Goal: Download file/media

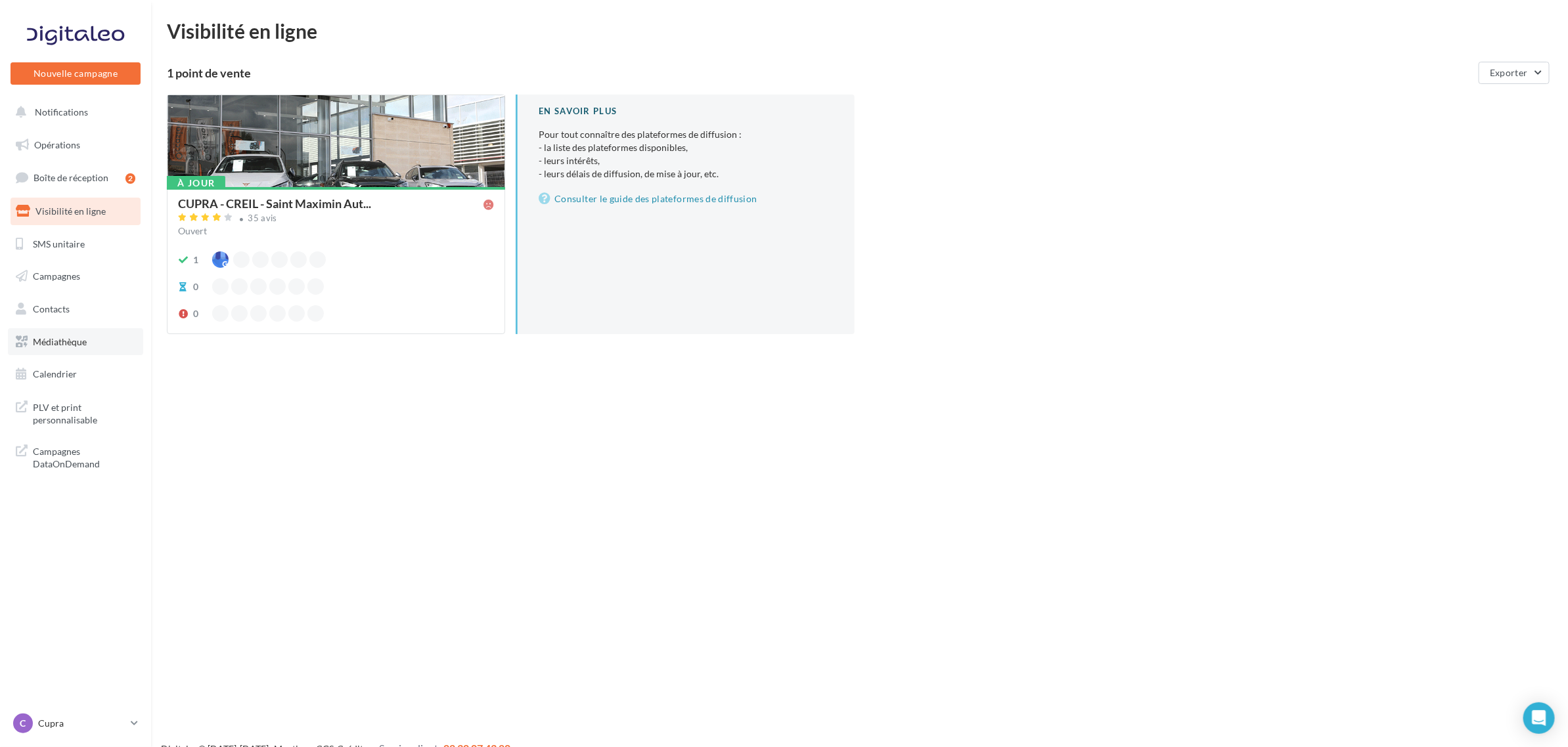
click at [90, 340] on link "Médiathèque" at bounding box center [75, 342] width 135 height 28
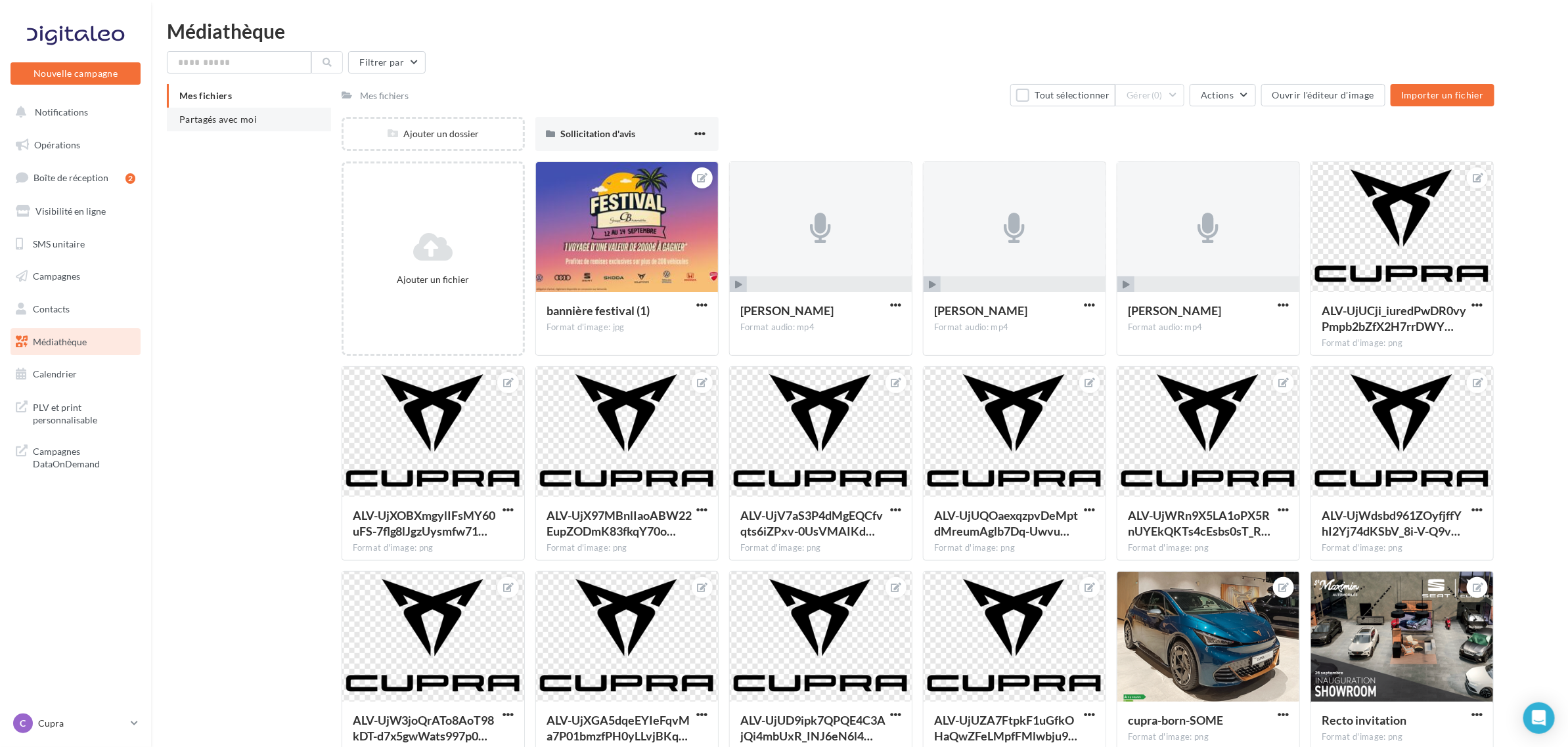
click at [210, 115] on span "Partagés avec moi" at bounding box center [218, 119] width 77 height 11
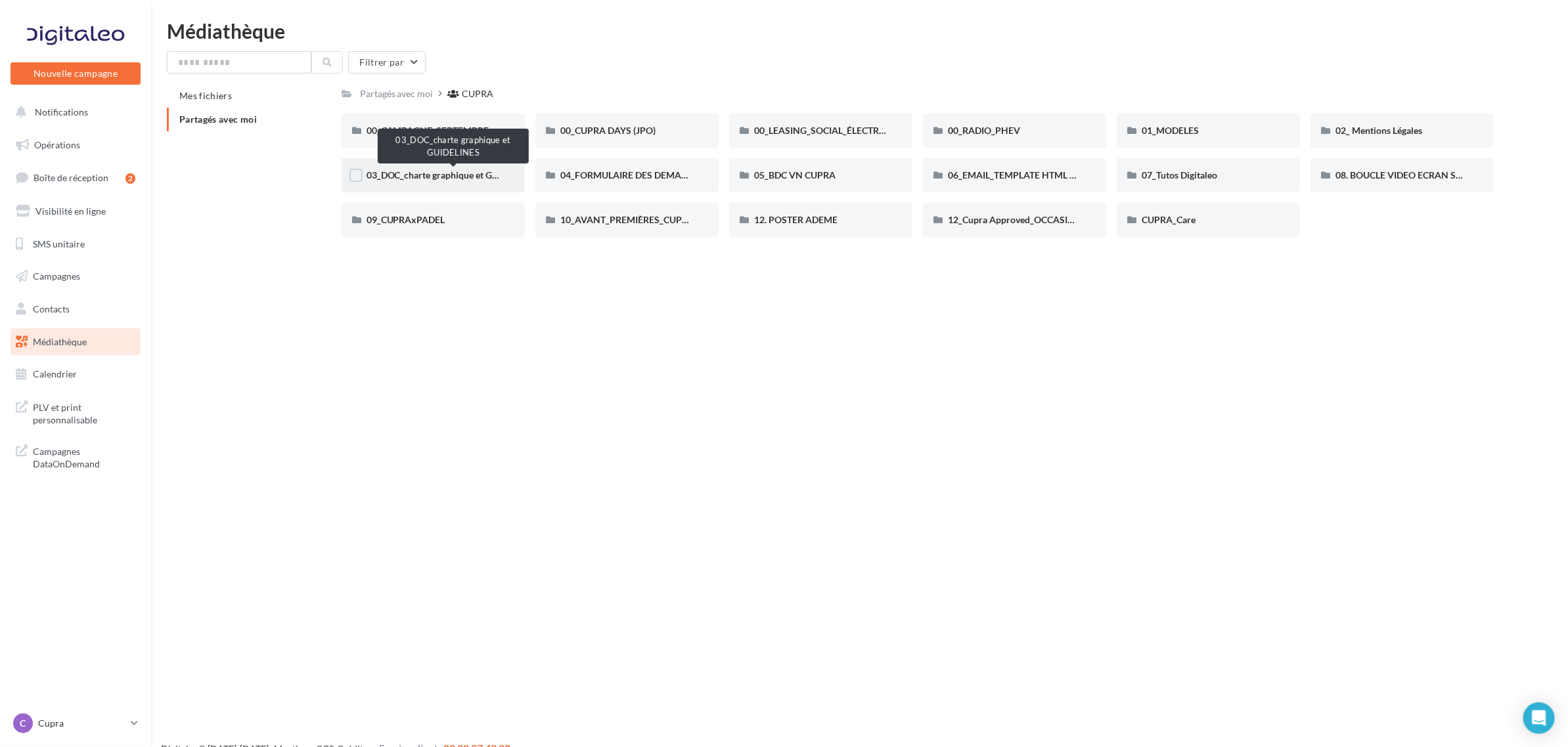
click at [463, 178] on span "03_DOC_charte graphique et GUIDELINES" at bounding box center [453, 175] width 172 height 11
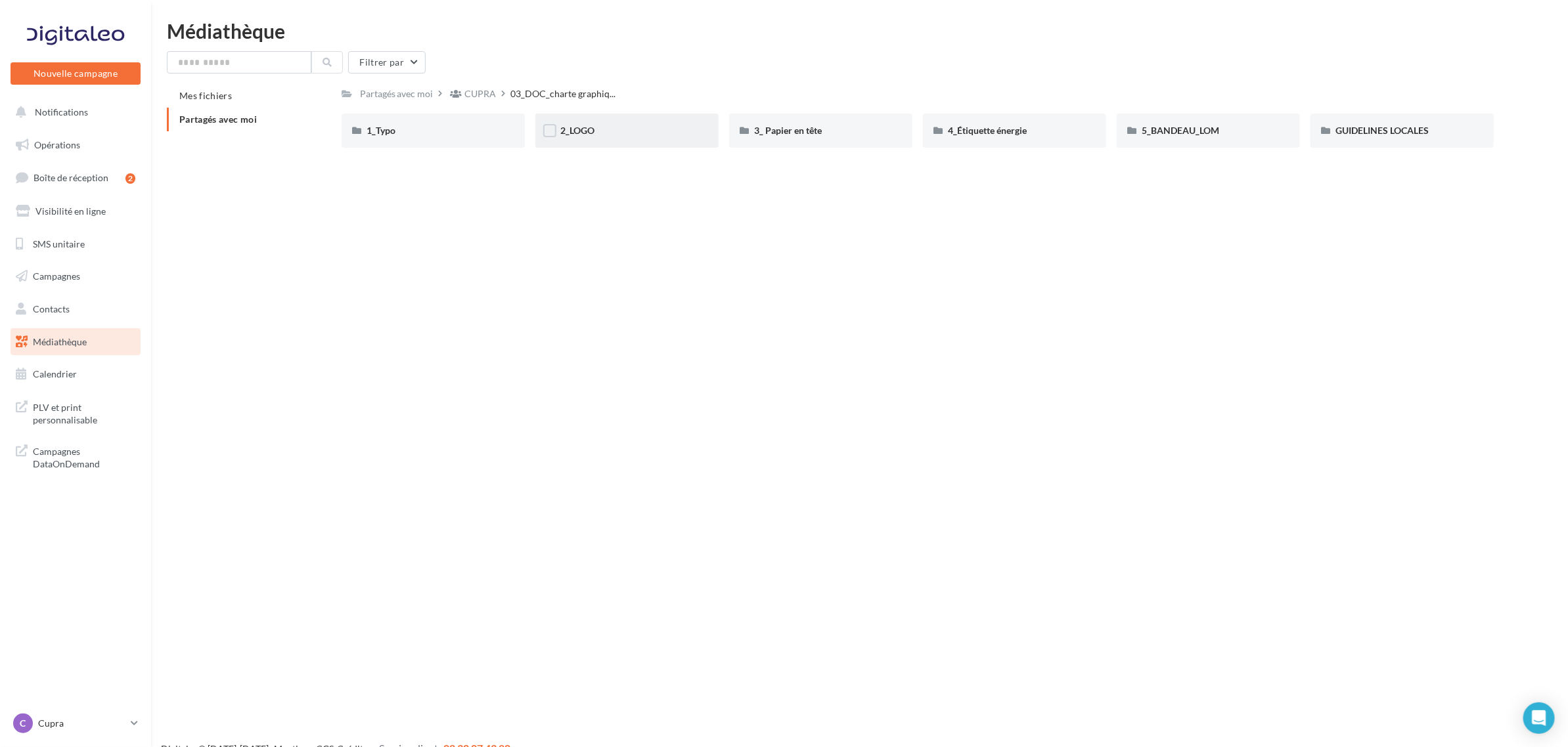
click at [635, 122] on div "2_LOGO" at bounding box center [627, 130] width 183 height 34
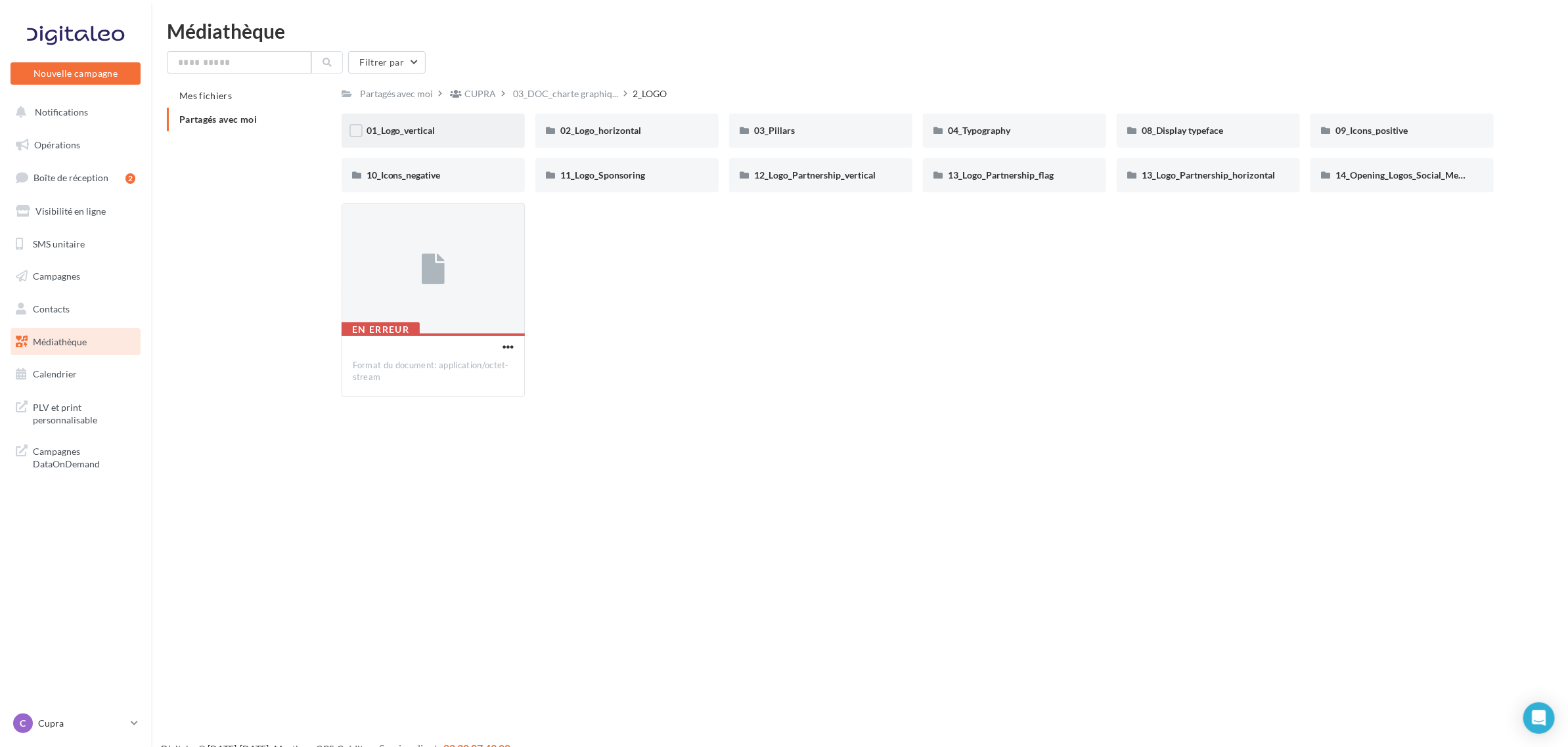
click at [458, 134] on div "01_Logo_vertical" at bounding box center [433, 131] width 133 height 13
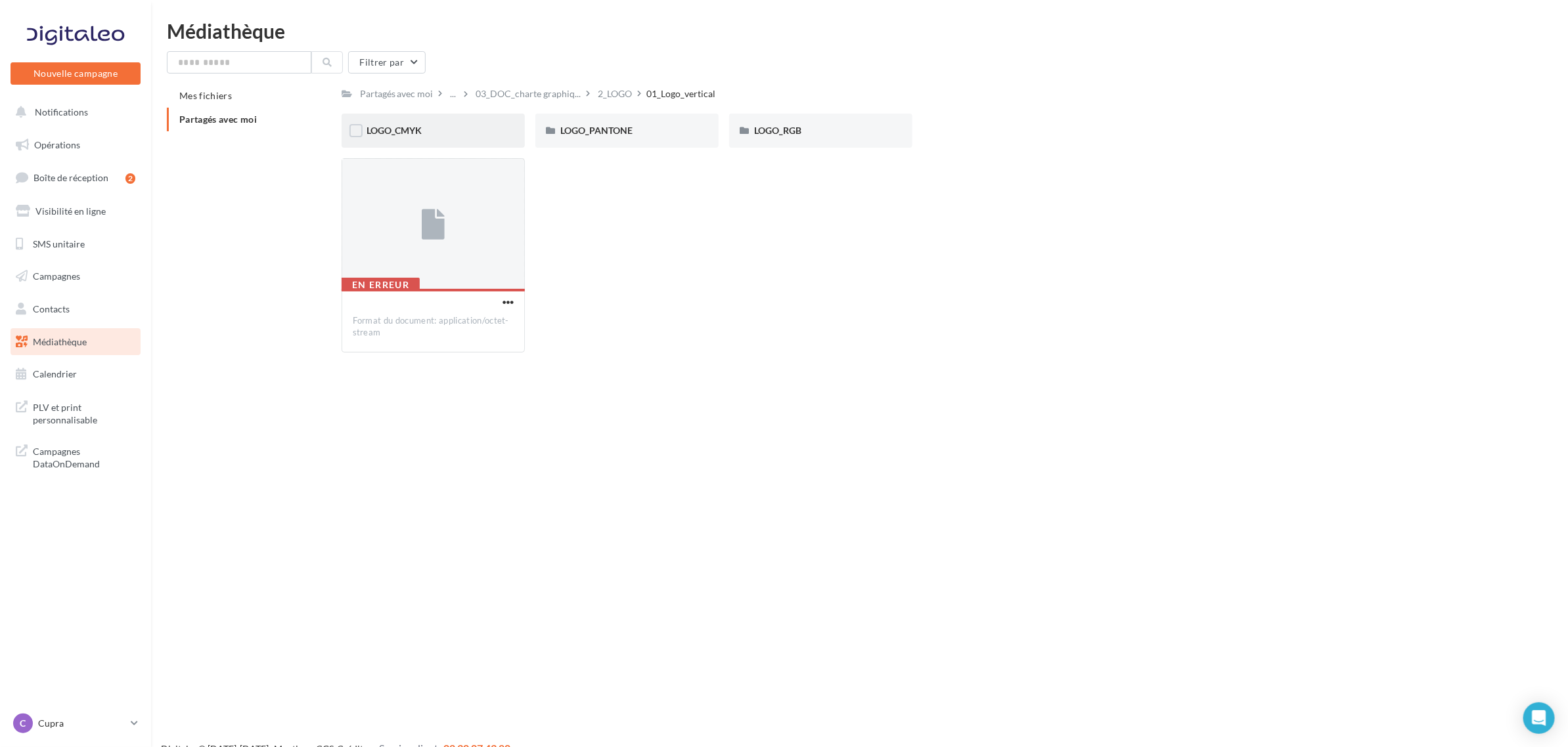
click at [457, 133] on div "LOGO_CMYK" at bounding box center [433, 131] width 133 height 13
click at [457, 133] on div "COOPER" at bounding box center [433, 131] width 133 height 13
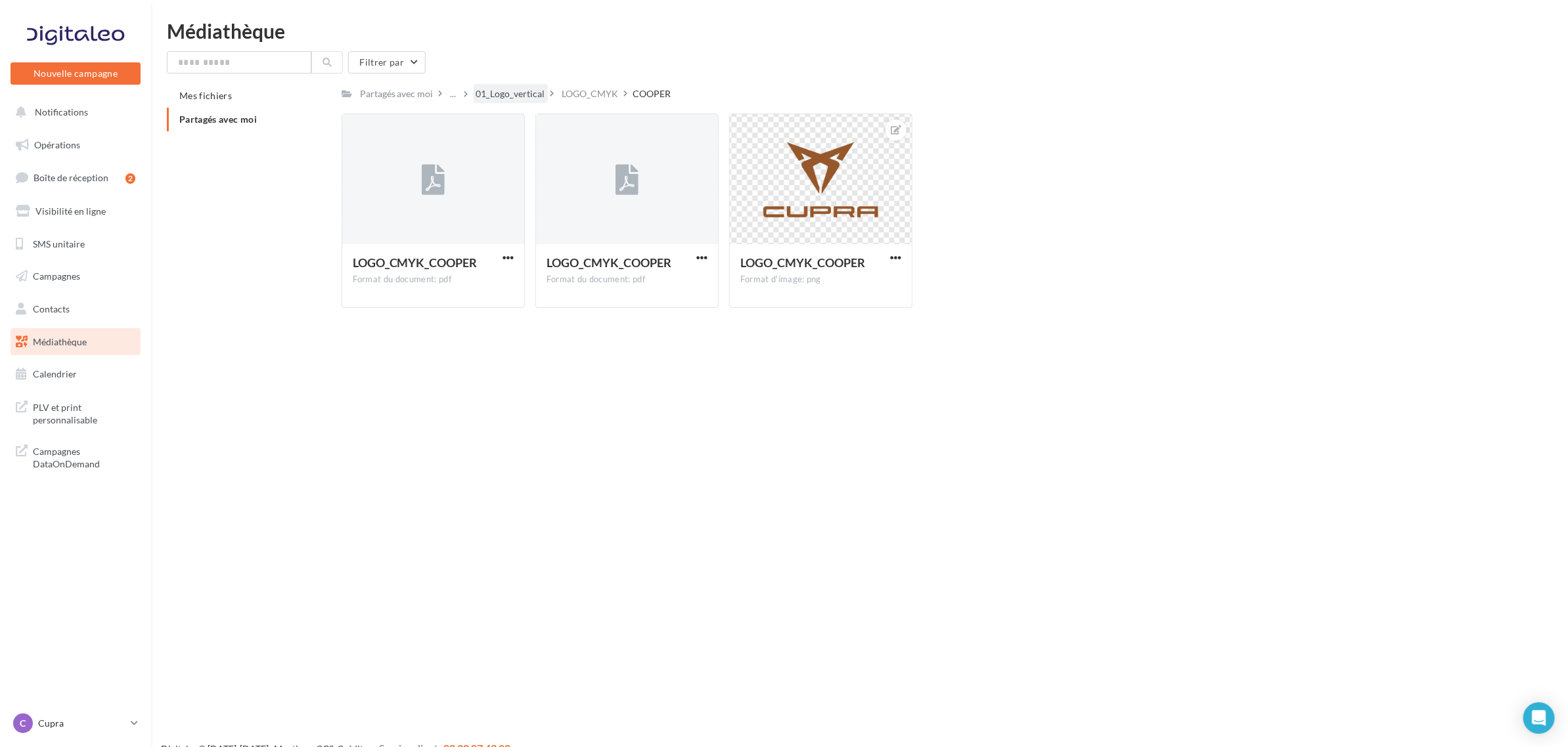
click at [511, 96] on div "01_Logo_vertical" at bounding box center [511, 94] width 69 height 13
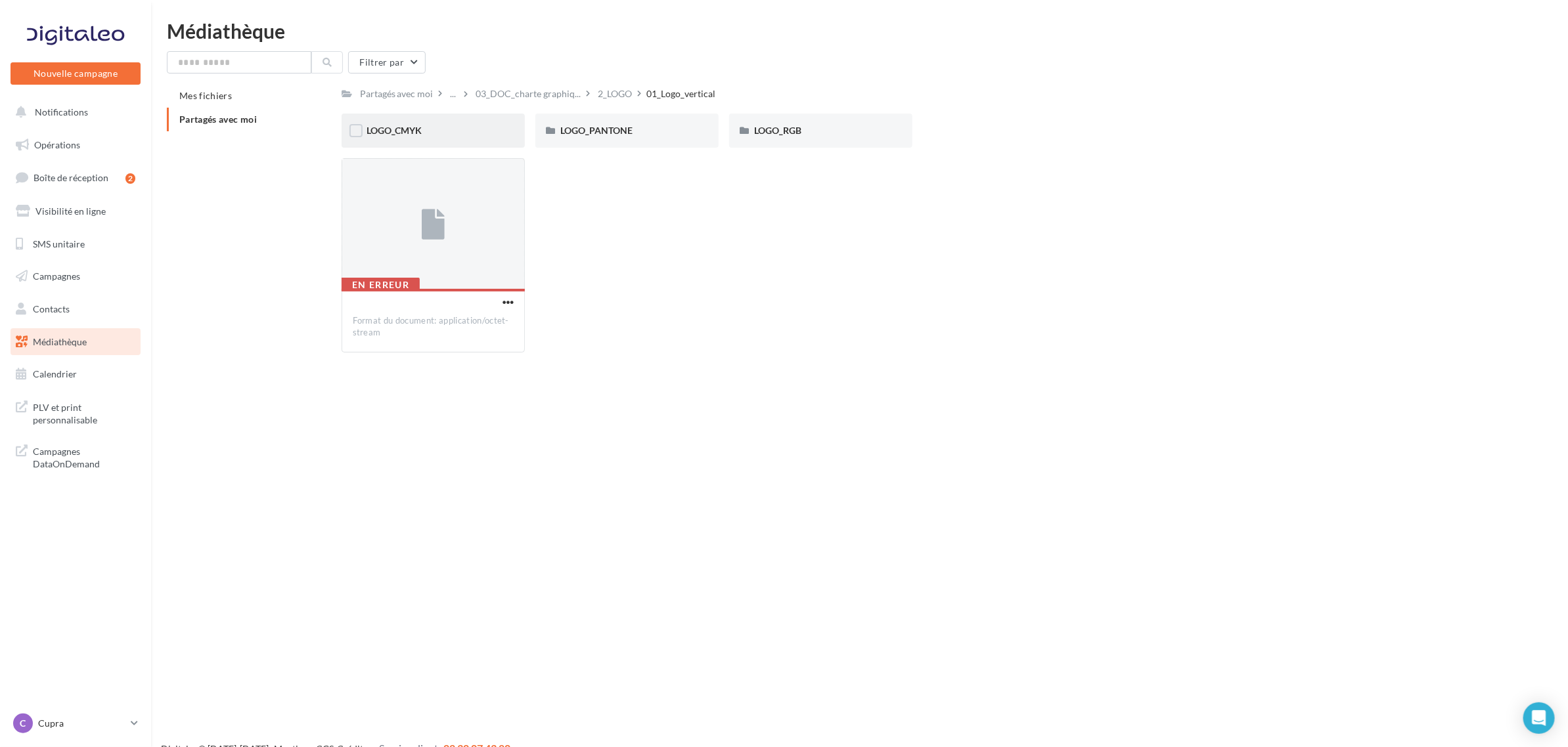
click at [457, 132] on div "LOGO_CMYK" at bounding box center [433, 131] width 133 height 13
click at [799, 132] on span "PITCH BLACK" at bounding box center [783, 130] width 58 height 11
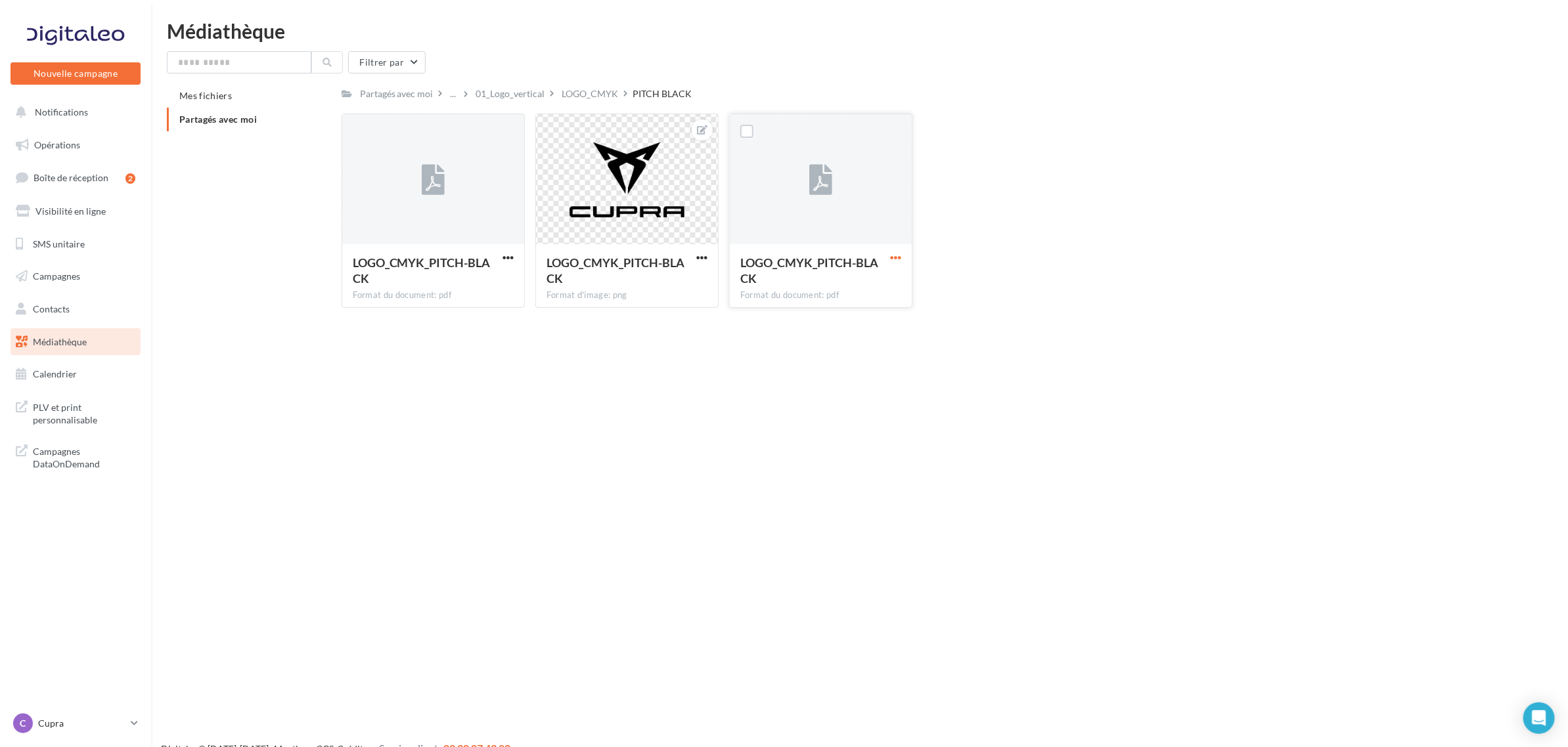
click at [897, 256] on span "button" at bounding box center [895, 258] width 11 height 11
click at [858, 286] on button "Télécharger" at bounding box center [837, 283] width 131 height 34
click at [607, 92] on div "LOGO_CMYK" at bounding box center [591, 94] width 57 height 13
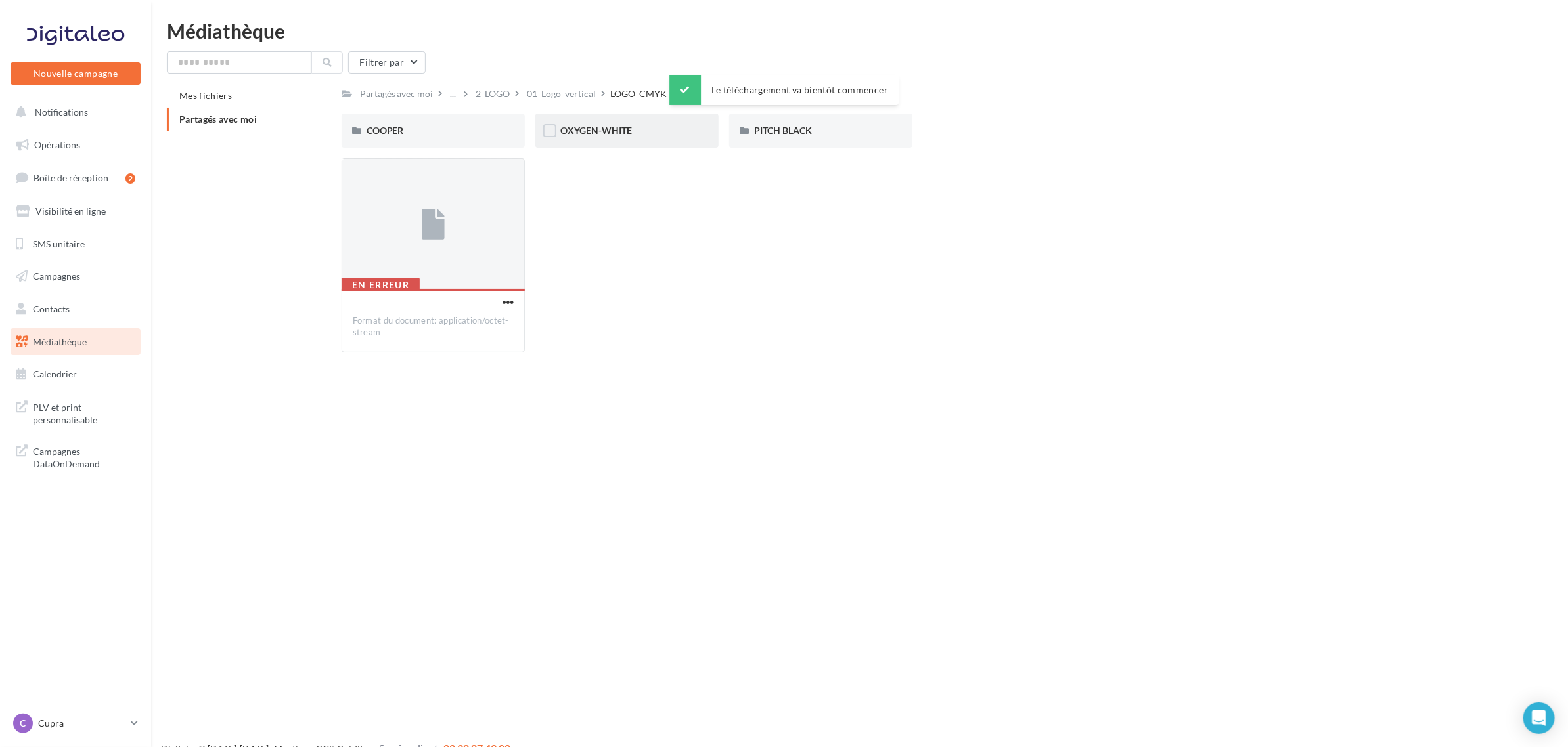
click at [607, 139] on div "OXYGEN-WHITE" at bounding box center [627, 130] width 183 height 34
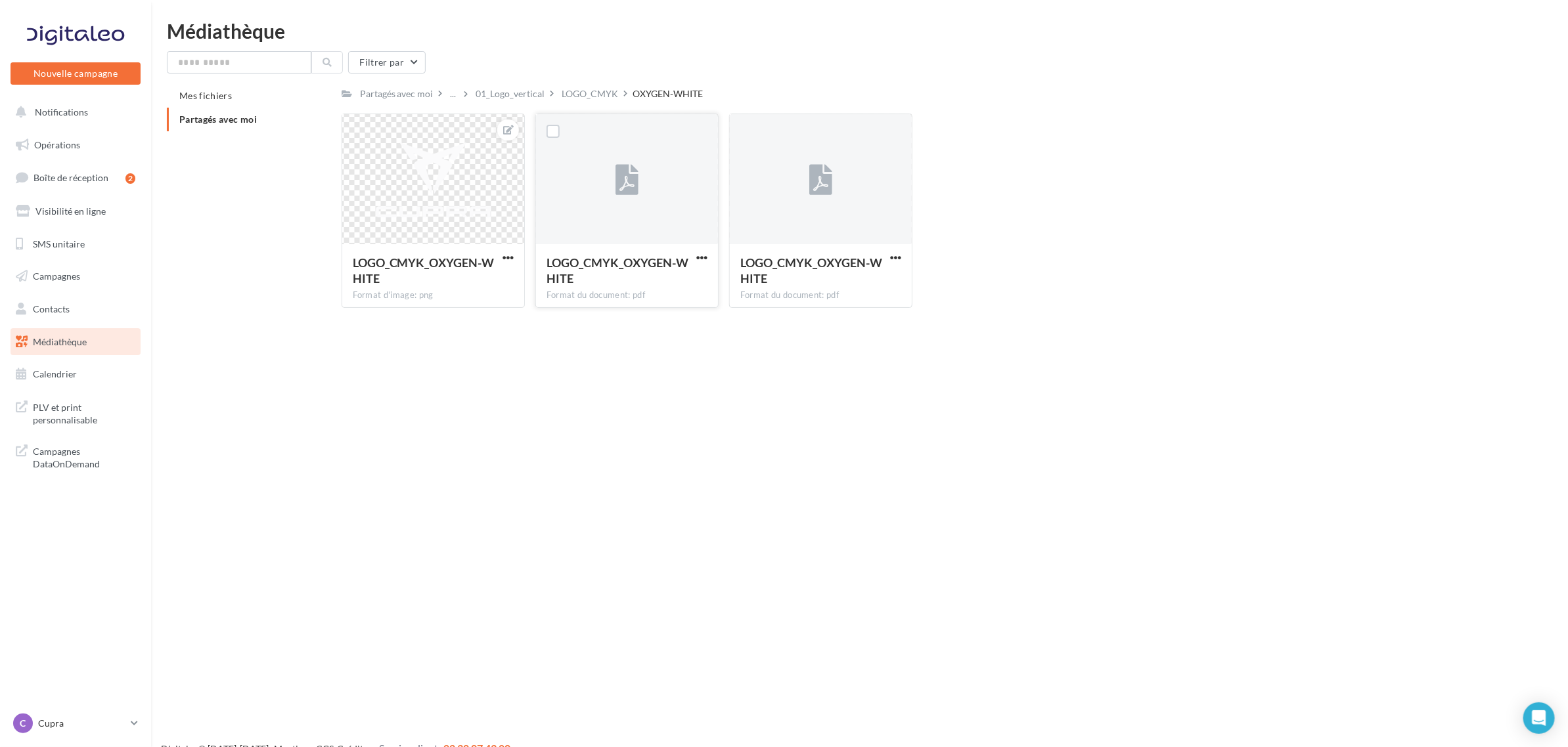
click at [708, 260] on button "button" at bounding box center [702, 259] width 16 height 13
click at [668, 281] on button "Télécharger" at bounding box center [644, 283] width 131 height 34
click at [498, 97] on div "01_Logo_vertical" at bounding box center [511, 94] width 69 height 13
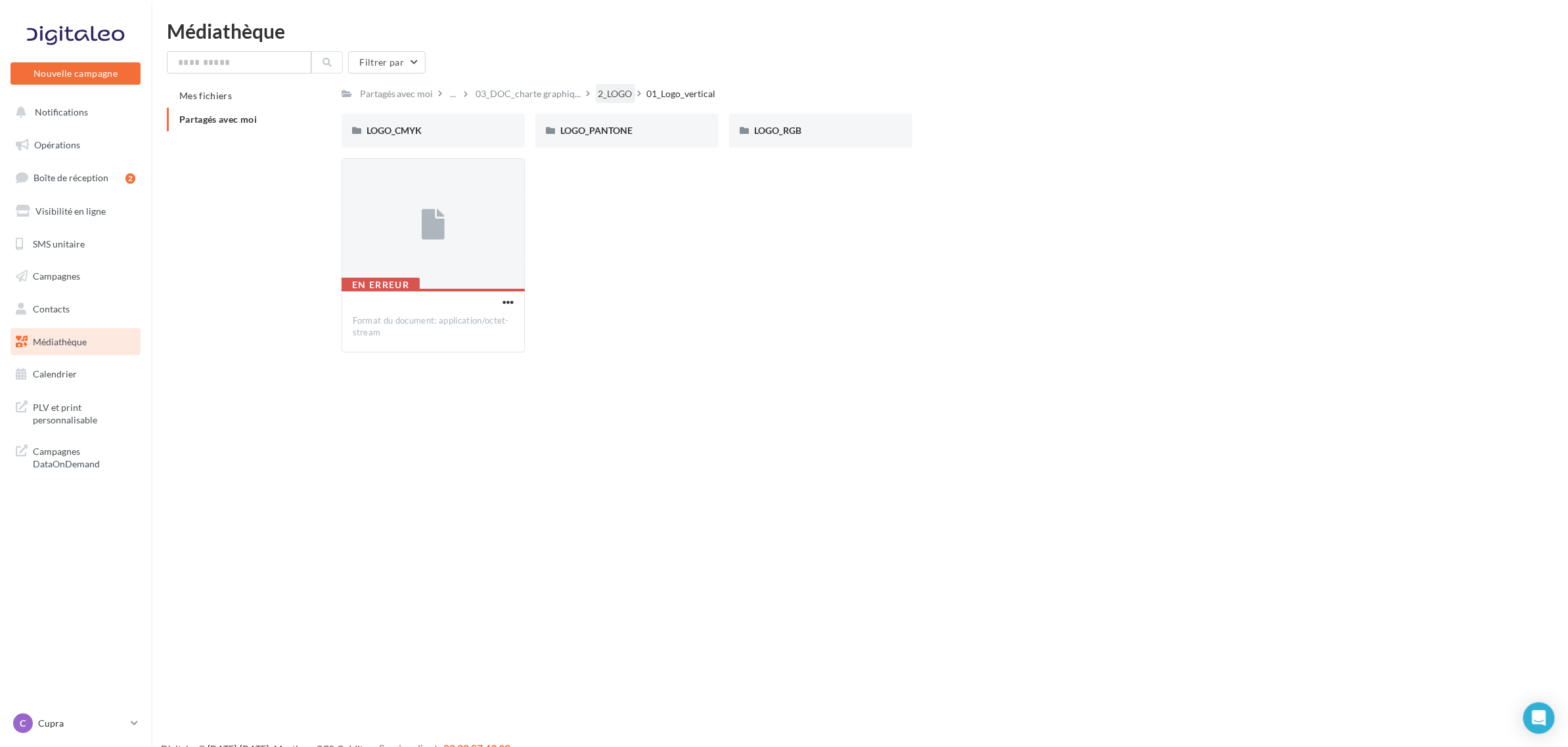
click at [609, 98] on div "2_LOGO" at bounding box center [615, 94] width 34 height 13
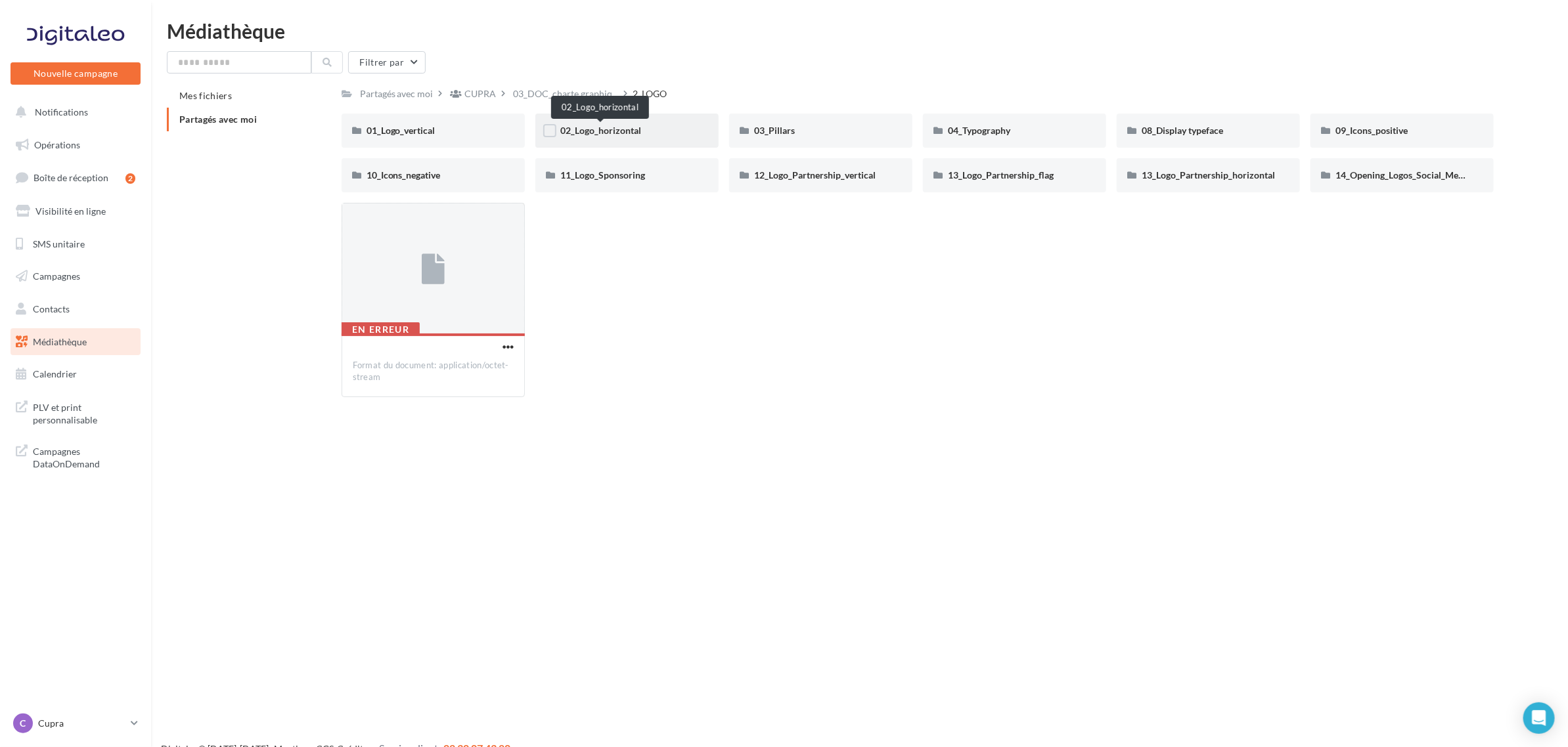
click at [626, 130] on span "02_Logo_horizontal" at bounding box center [601, 130] width 81 height 11
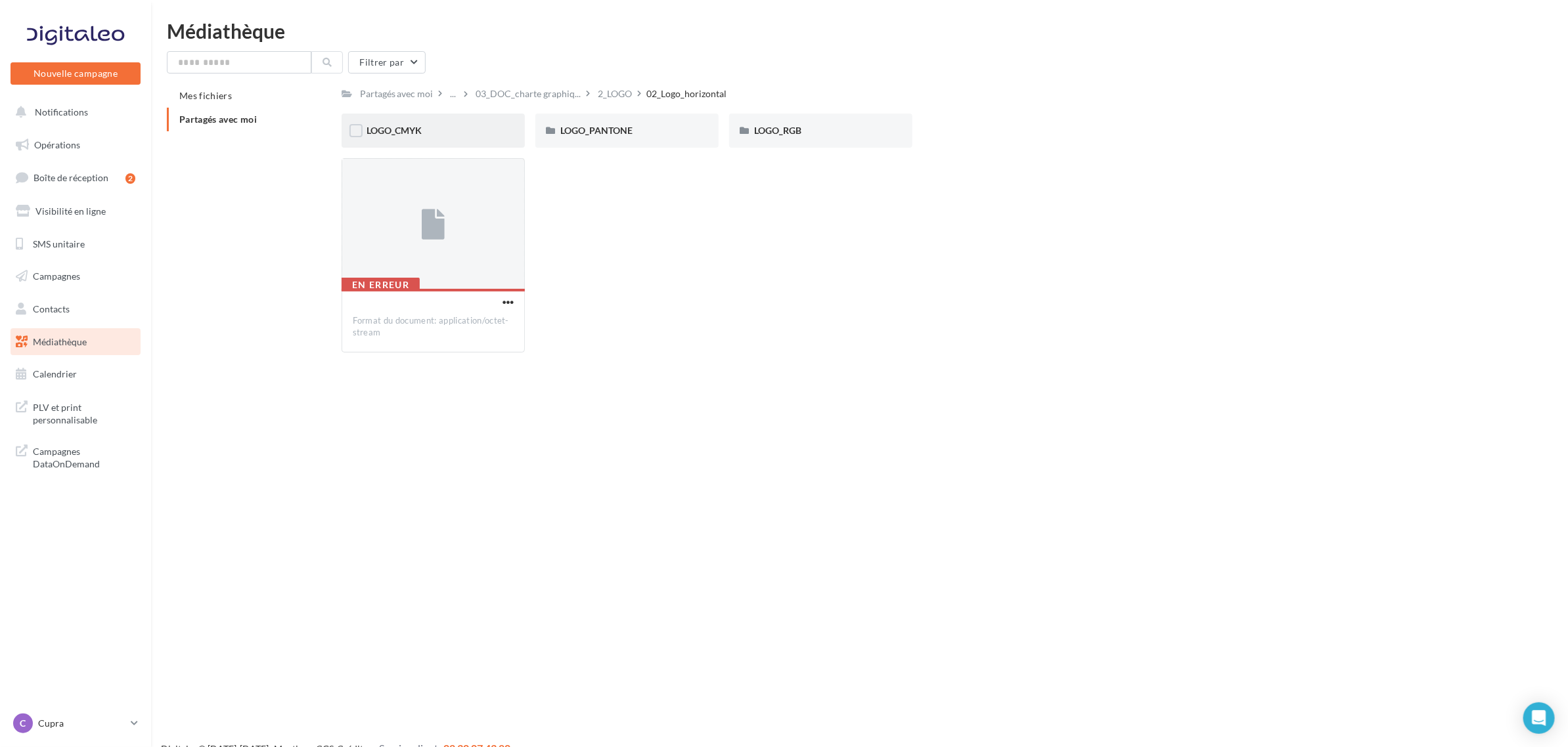
click at [511, 131] on div "LOGO_CMYK" at bounding box center [433, 130] width 183 height 34
click at [648, 132] on div "OXYGEN-WHITE" at bounding box center [627, 131] width 133 height 13
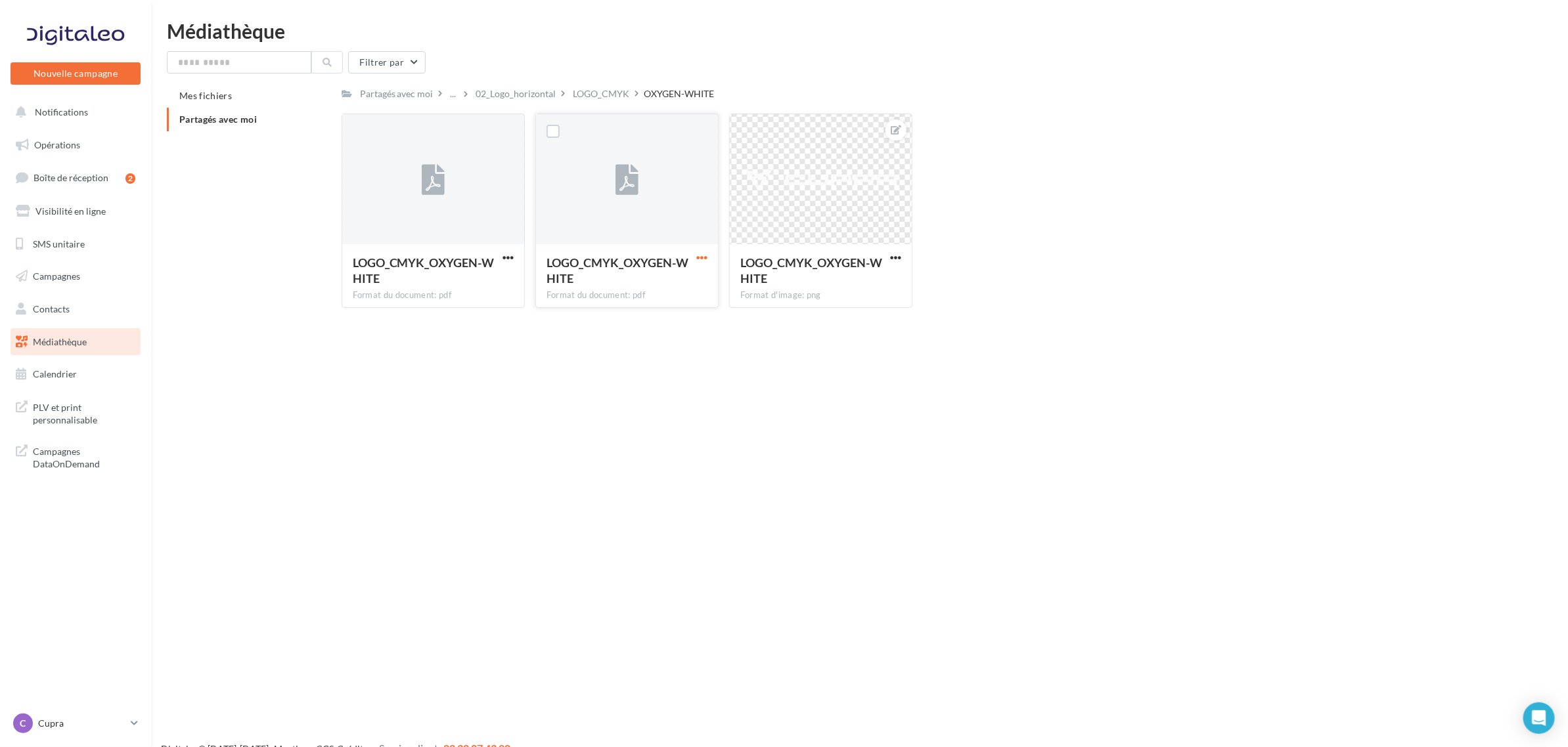
click at [704, 257] on span "button" at bounding box center [702, 258] width 11 height 11
click at [681, 276] on button "Télécharger" at bounding box center [644, 283] width 131 height 34
click at [589, 98] on div "LOGO_CMYK" at bounding box center [601, 94] width 57 height 13
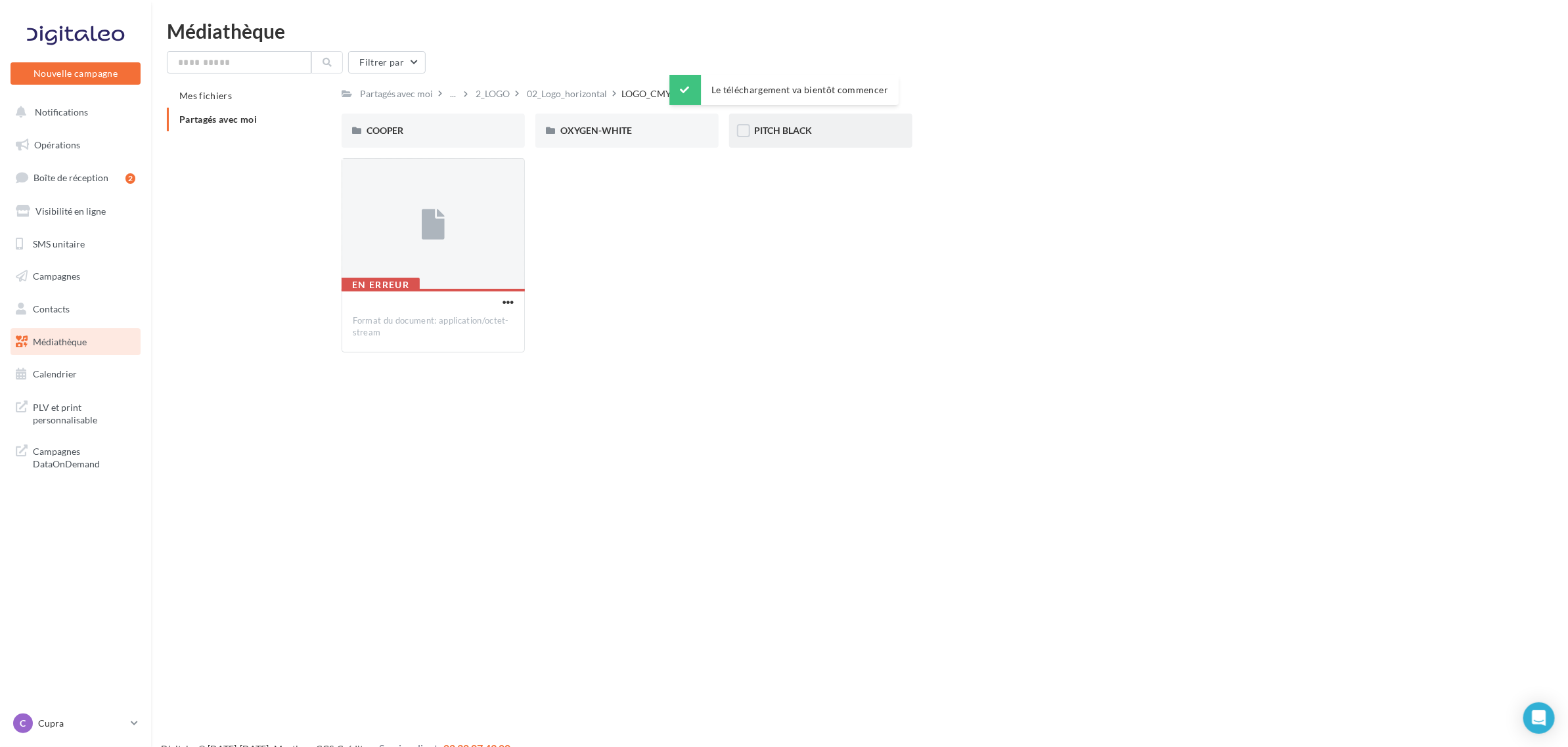
click at [817, 133] on div "PITCH BLACK" at bounding box center [821, 131] width 133 height 13
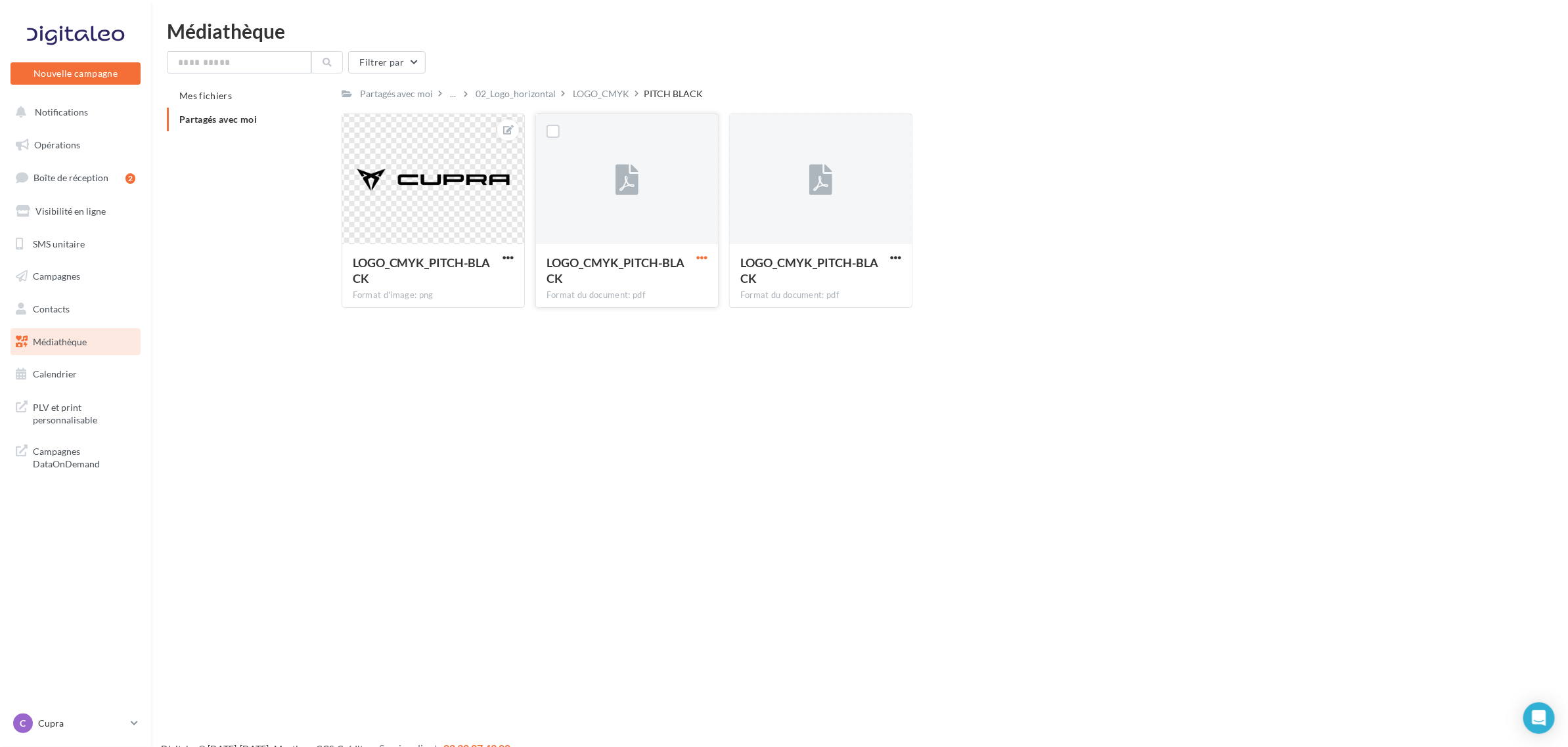
click at [702, 258] on span "button" at bounding box center [702, 258] width 11 height 11
click at [681, 280] on button "Télécharger" at bounding box center [644, 283] width 131 height 34
click at [514, 93] on div "02_Logo_horizontal" at bounding box center [516, 94] width 80 height 13
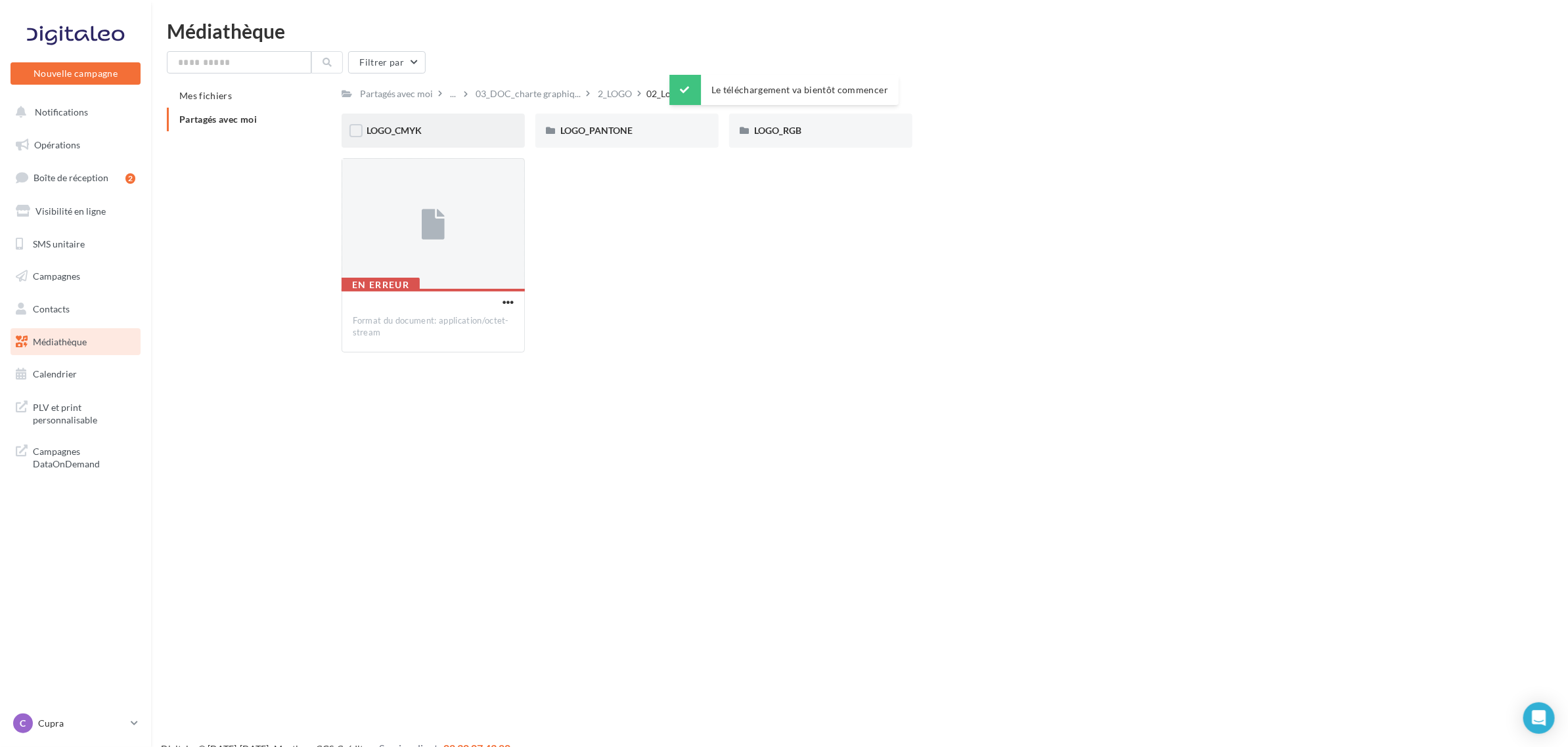
click at [438, 136] on div "LOGO_CMYK" at bounding box center [433, 131] width 133 height 13
click at [438, 136] on div "COOPER" at bounding box center [433, 131] width 133 height 13
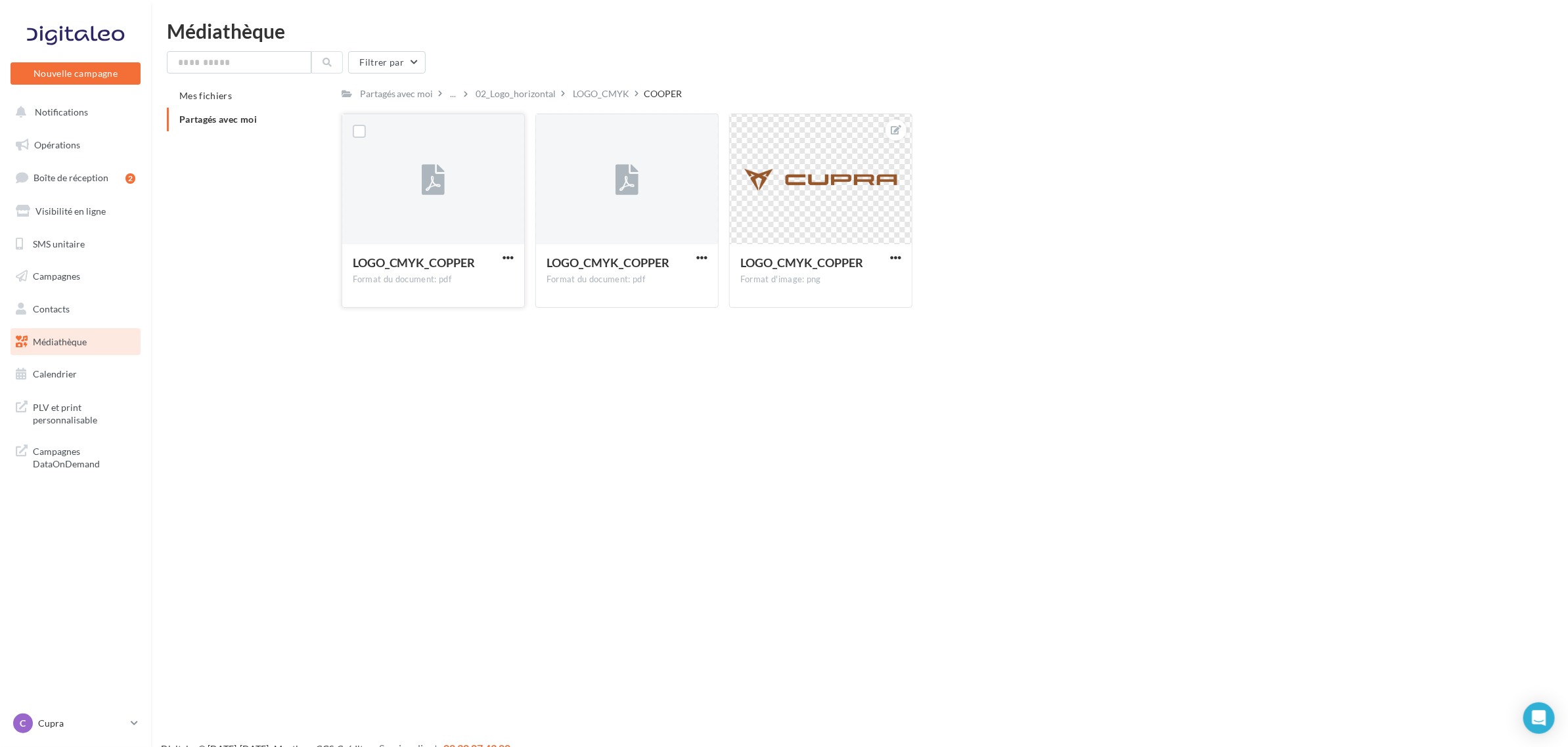
click at [500, 260] on button "button" at bounding box center [508, 259] width 16 height 13
click at [485, 273] on button "Télécharger" at bounding box center [450, 283] width 131 height 34
click at [526, 95] on div "02_Logo_horizontal" at bounding box center [516, 94] width 80 height 13
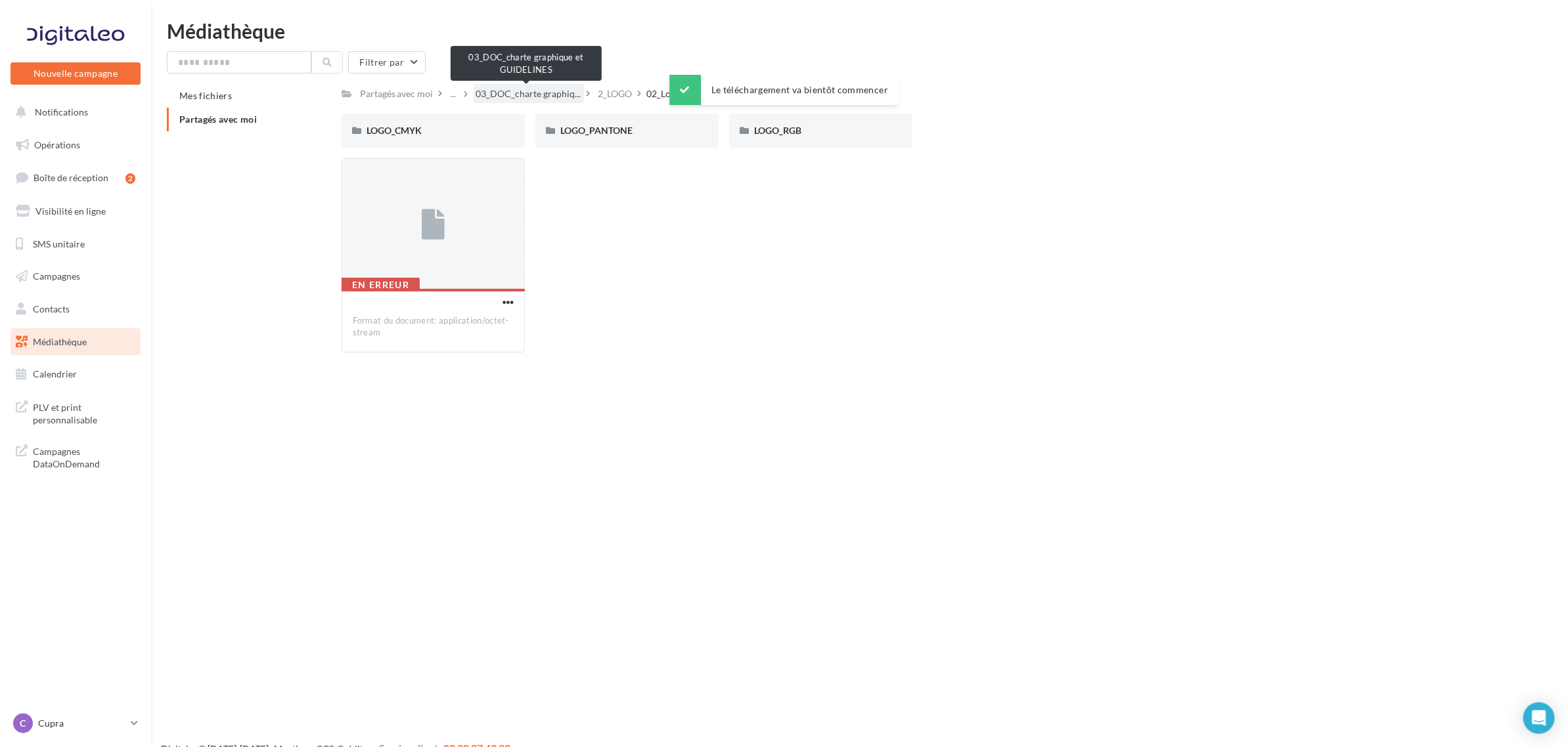
click at [541, 91] on span "03_DOC_charte graphiq..." at bounding box center [529, 94] width 105 height 13
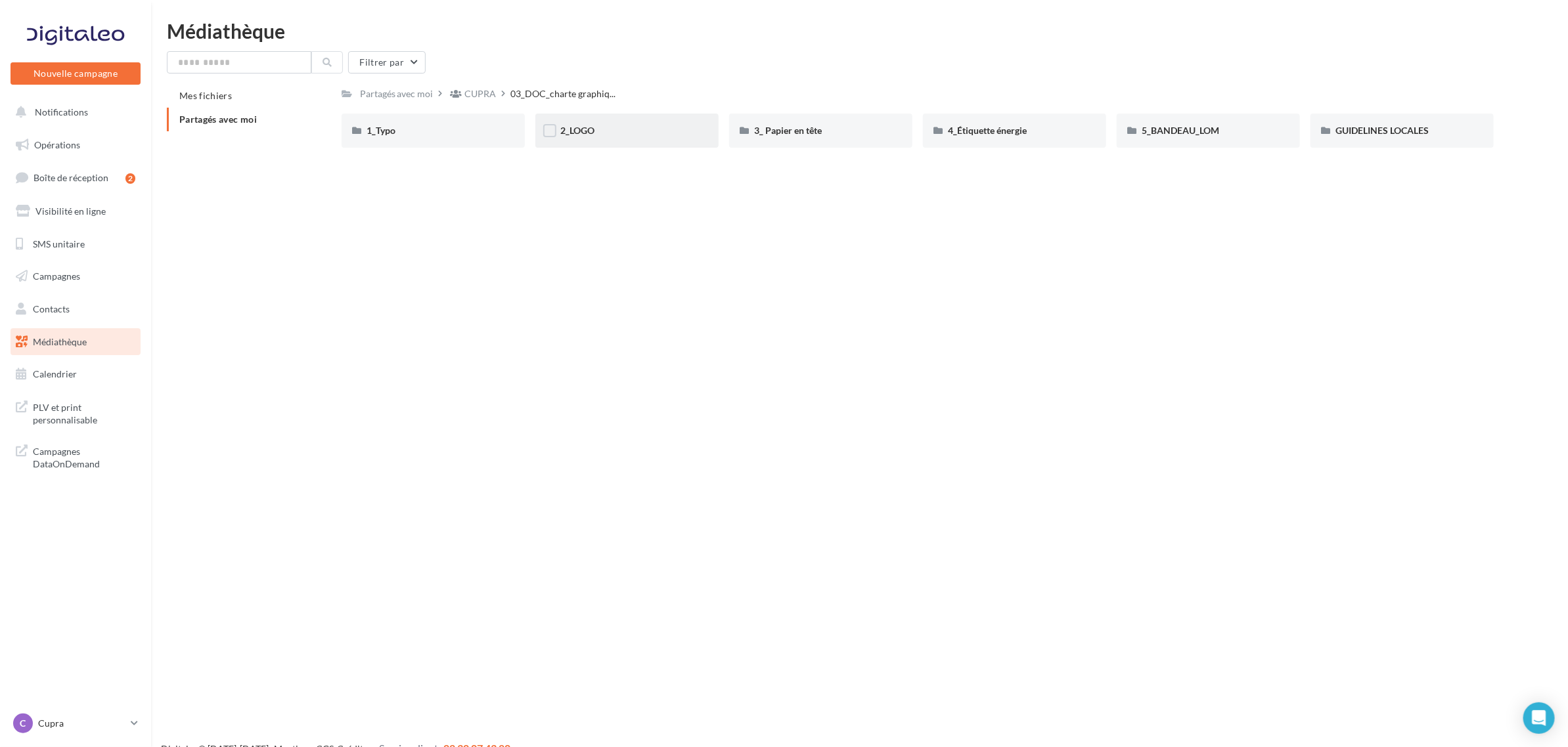
click at [576, 141] on div "2_LOGO" at bounding box center [627, 130] width 183 height 34
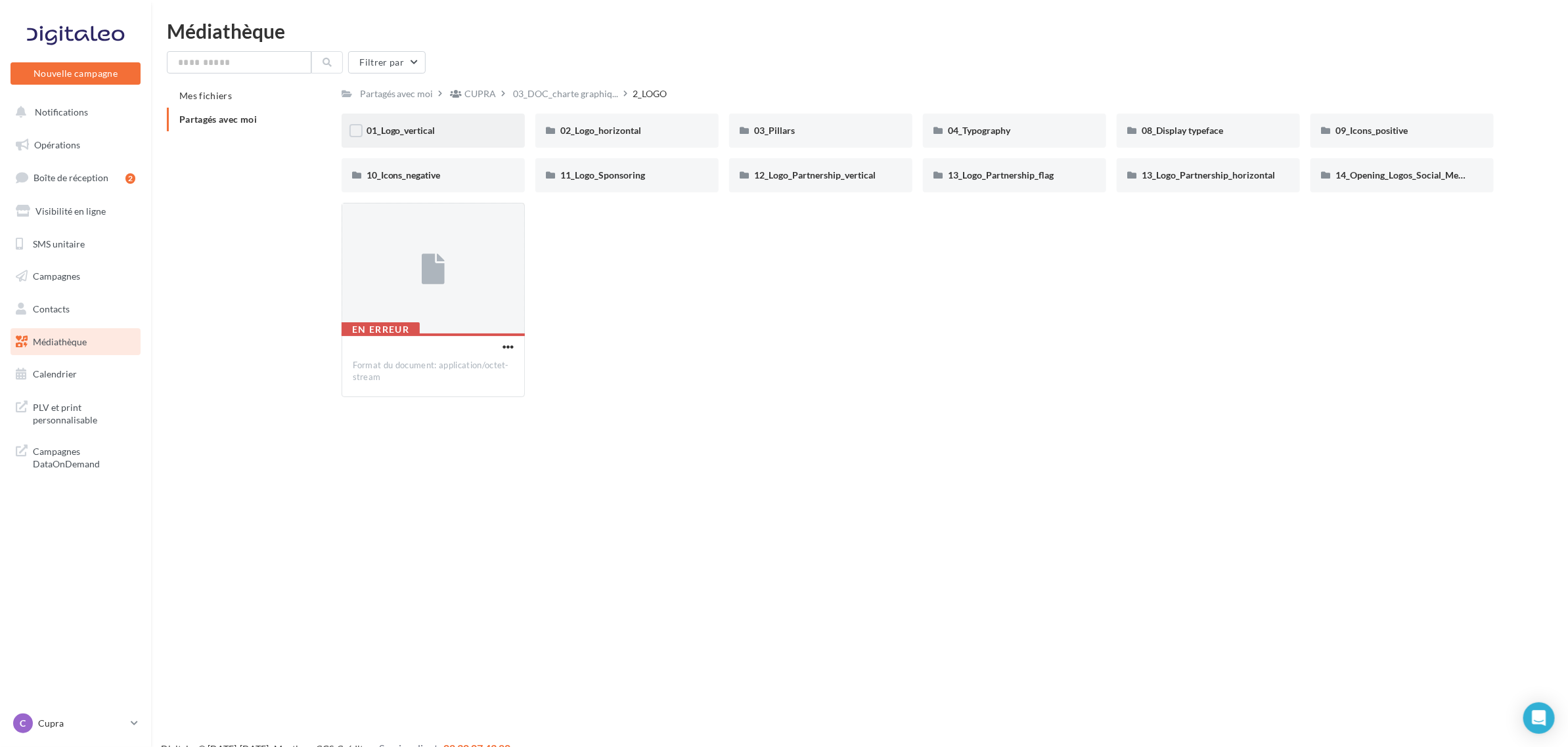
click at [427, 135] on span "01_Logo_vertical" at bounding box center [401, 130] width 69 height 11
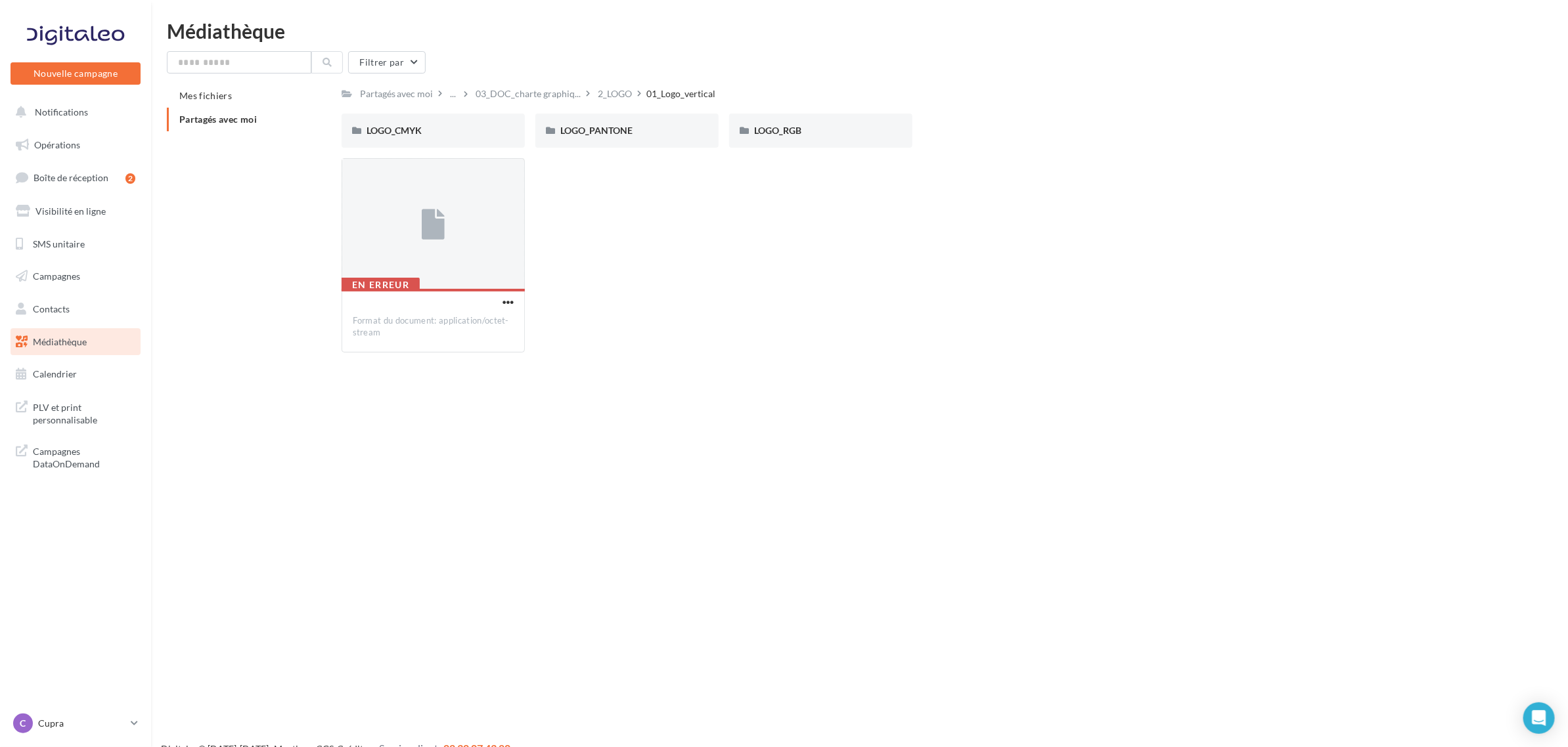
click at [427, 135] on div "LOGO_CMYK" at bounding box center [433, 131] width 133 height 13
click at [490, 136] on div "COOPER" at bounding box center [433, 131] width 133 height 13
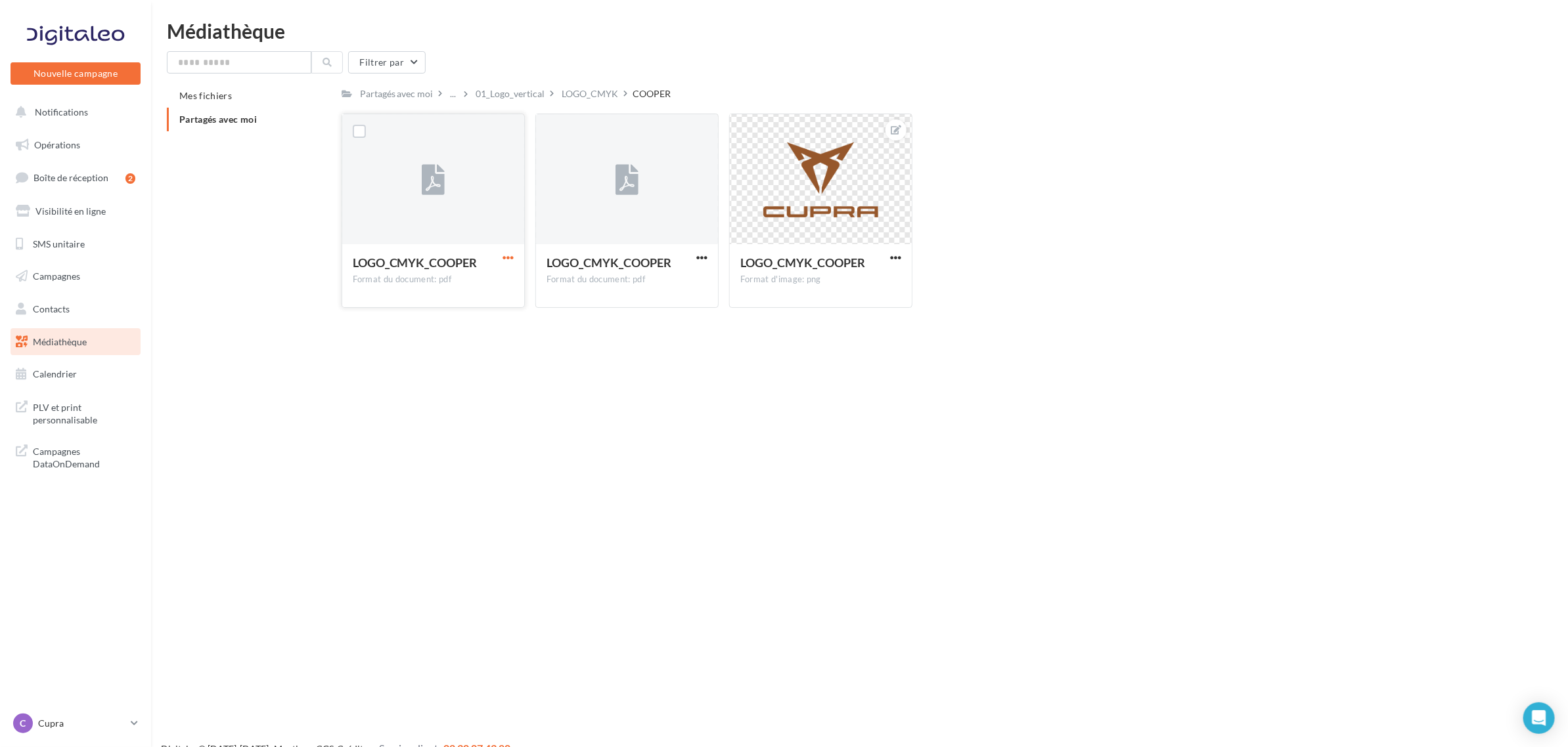
click at [507, 255] on span "button" at bounding box center [508, 258] width 11 height 11
click at [493, 286] on button "Télécharger" at bounding box center [450, 283] width 131 height 34
drag, startPoint x: 1446, startPoint y: 142, endPoint x: 1437, endPoint y: 142, distance: 9.0
click at [1446, 142] on div "LOGO_CMYK_COOPER Format du document: pdf LOGO_CMYK_COOPER LOGO_CMYK_COOPER Form…" at bounding box center [923, 216] width 1163 height 205
click at [260, 115] on li "Partagés avec moi" at bounding box center [249, 119] width 164 height 24
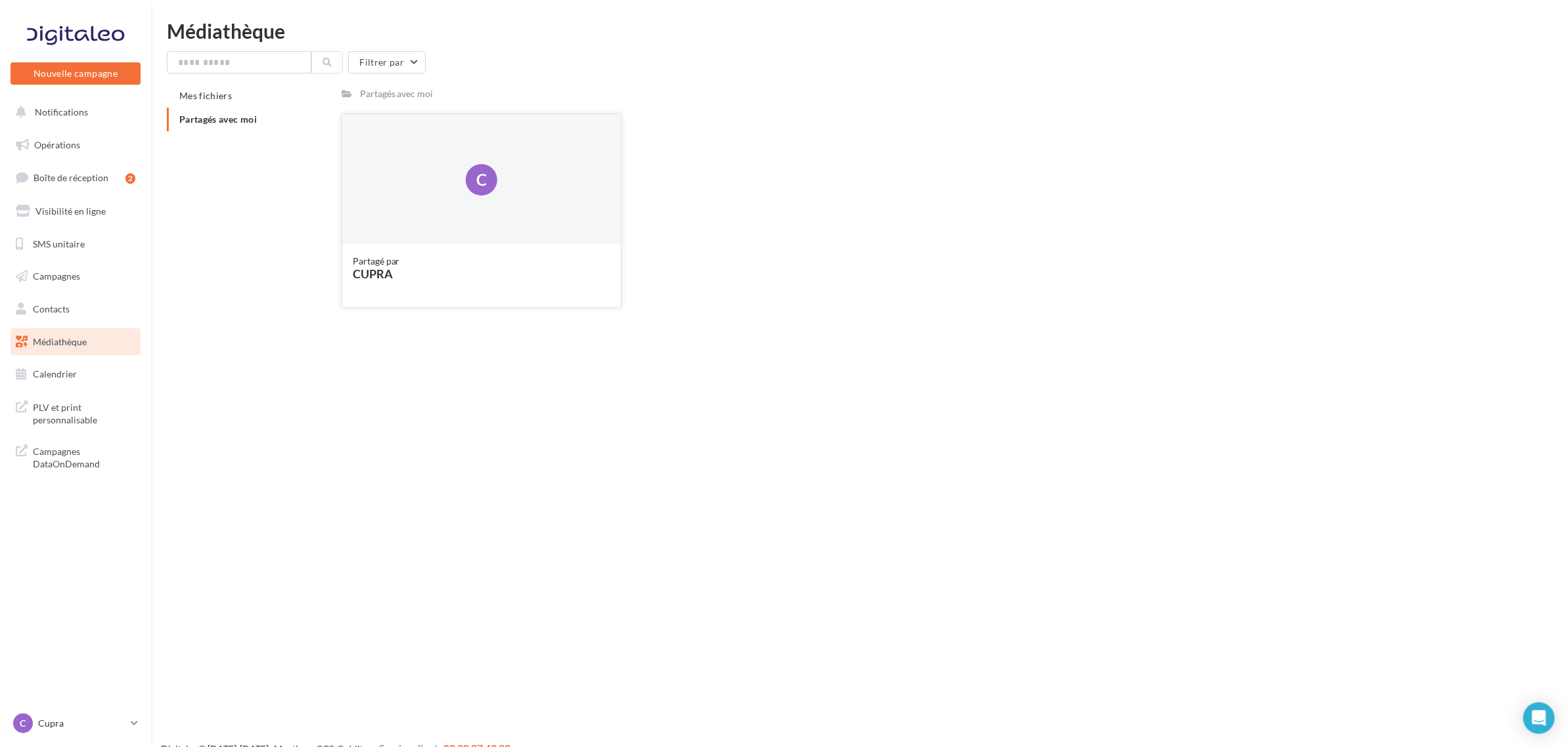
click at [439, 231] on div "C" at bounding box center [482, 180] width 279 height 131
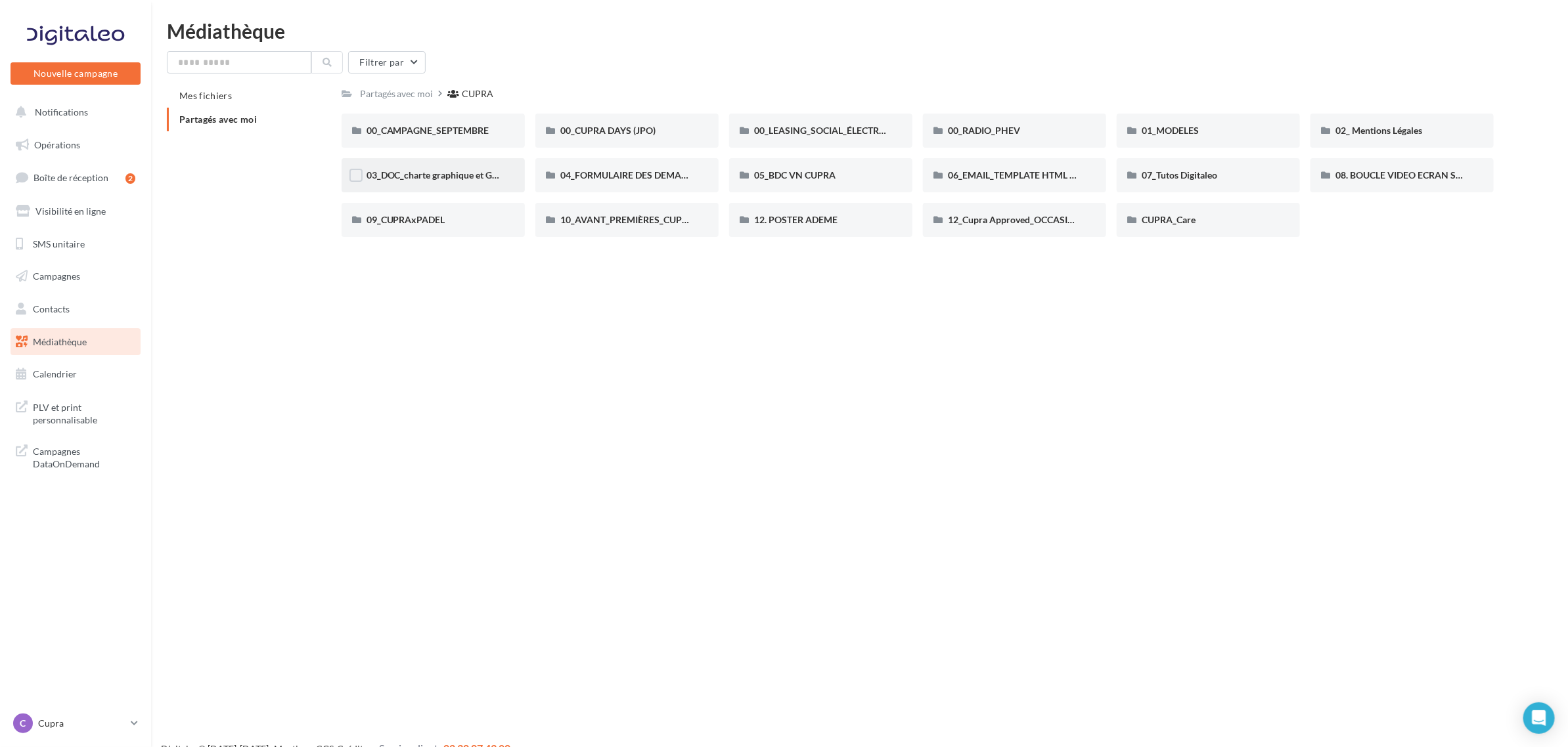
click at [437, 181] on div "03_DOC_charte graphique et GUIDELINES" at bounding box center [433, 175] width 133 height 13
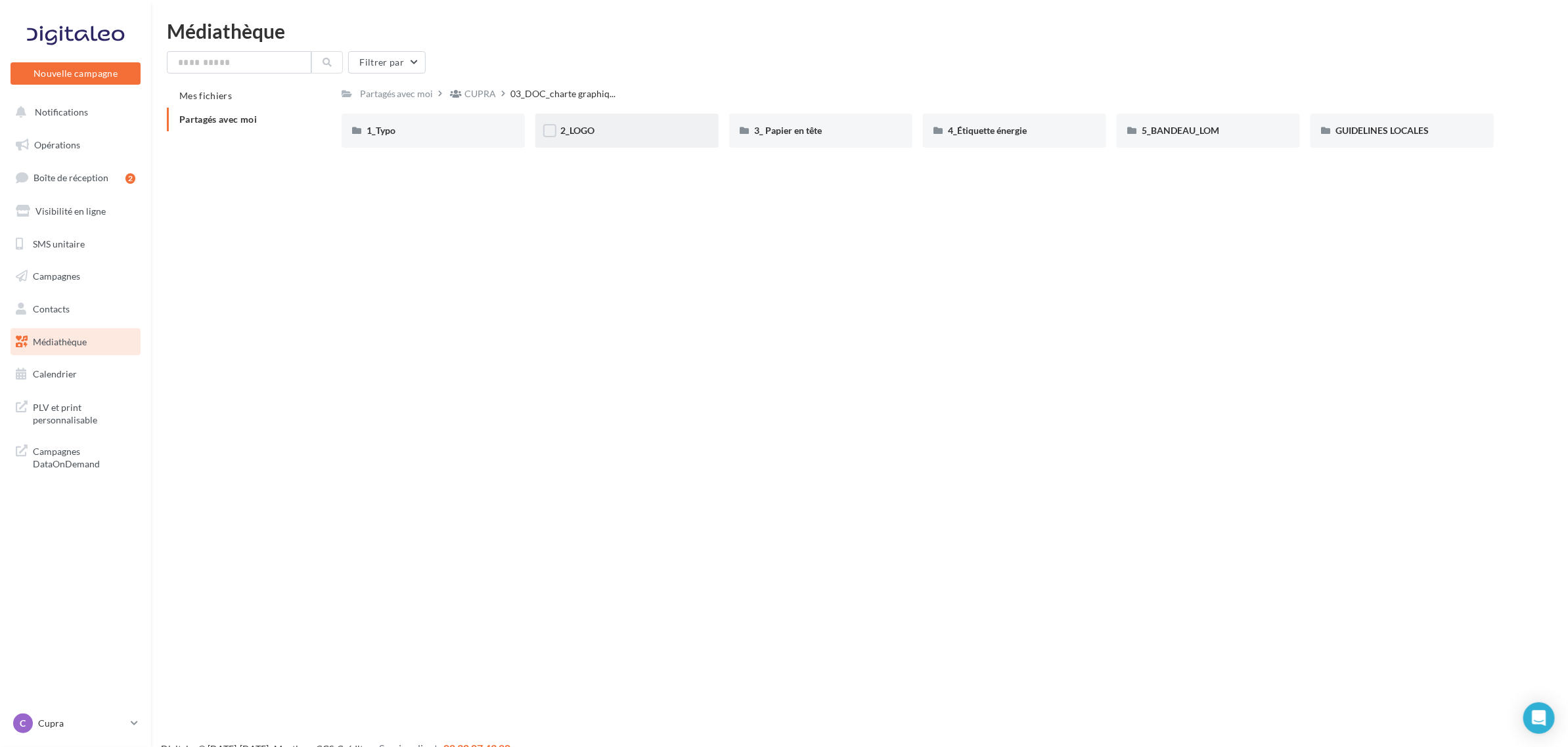
click at [663, 132] on div "2_LOGO" at bounding box center [627, 131] width 133 height 13
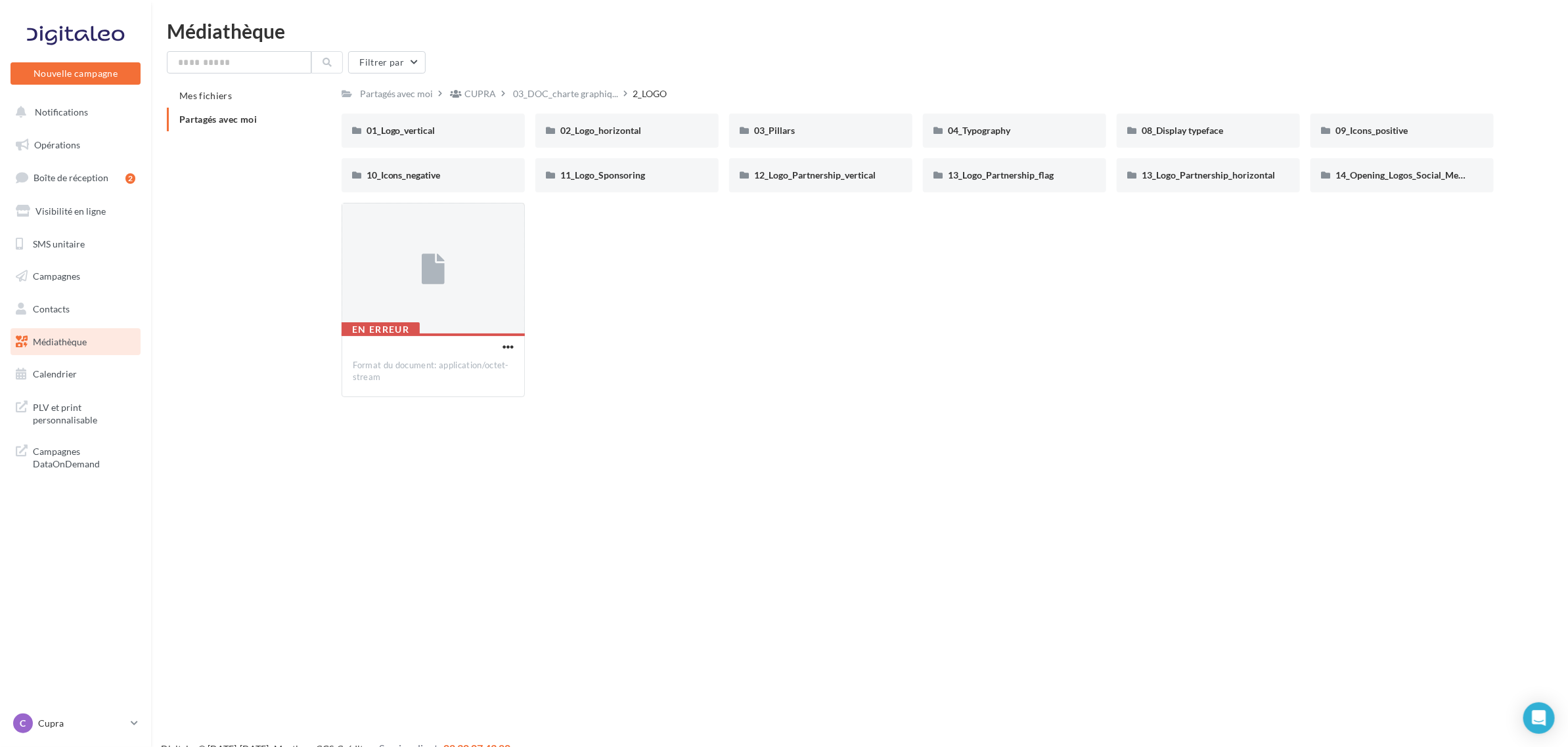
click at [663, 132] on div "02_Logo_horizontal" at bounding box center [627, 131] width 133 height 13
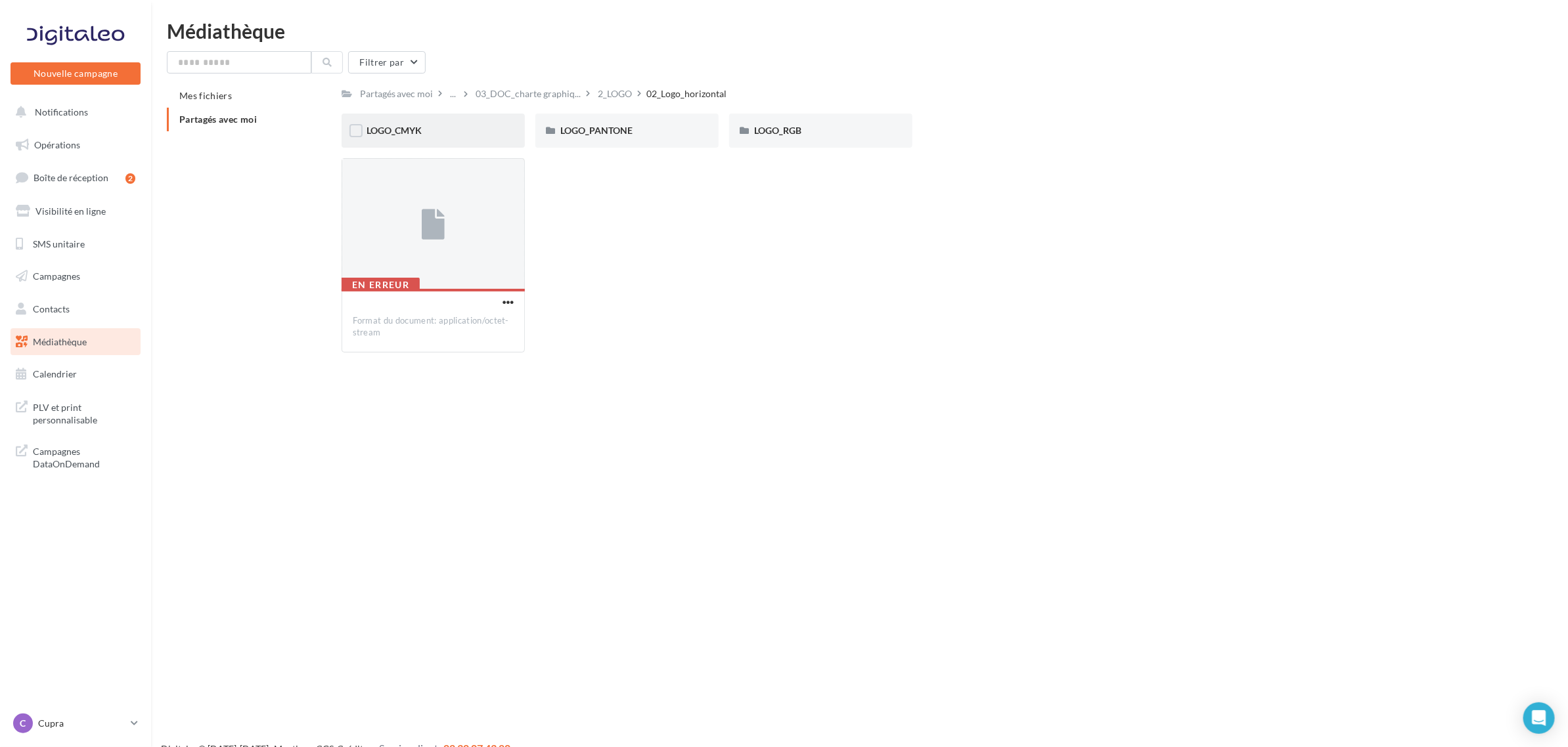
click at [477, 134] on div "LOGO_CMYK" at bounding box center [433, 131] width 133 height 13
click at [606, 131] on span "OXYGEN-WHITE" at bounding box center [596, 130] width 71 height 11
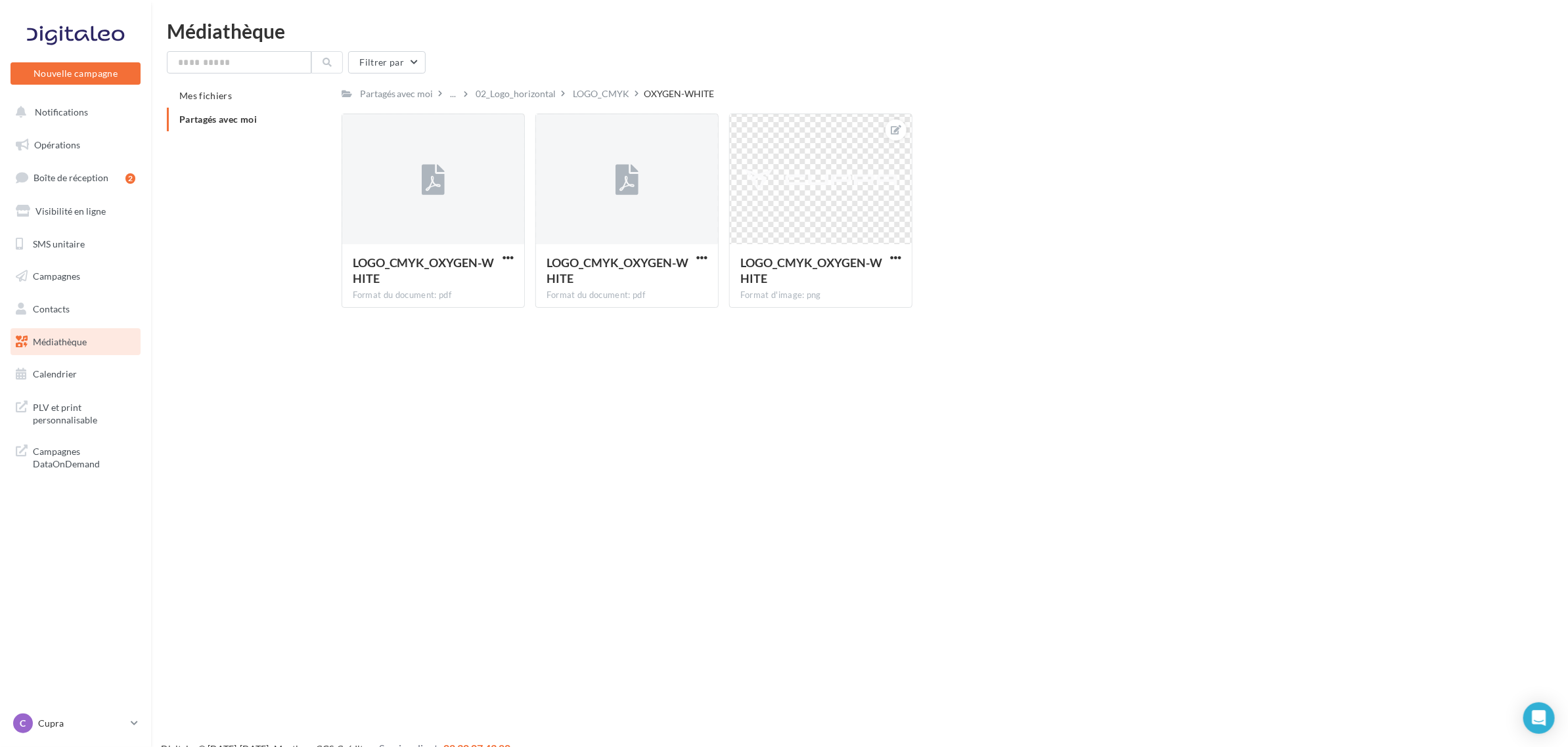
click at [427, 637] on div "Nouvelle campagne Nouvelle campagne Notifications Opérations Boîte de réception…" at bounding box center [784, 394] width 1568 height 747
click at [510, 90] on div "02_Logo_horizontal" at bounding box center [516, 94] width 80 height 13
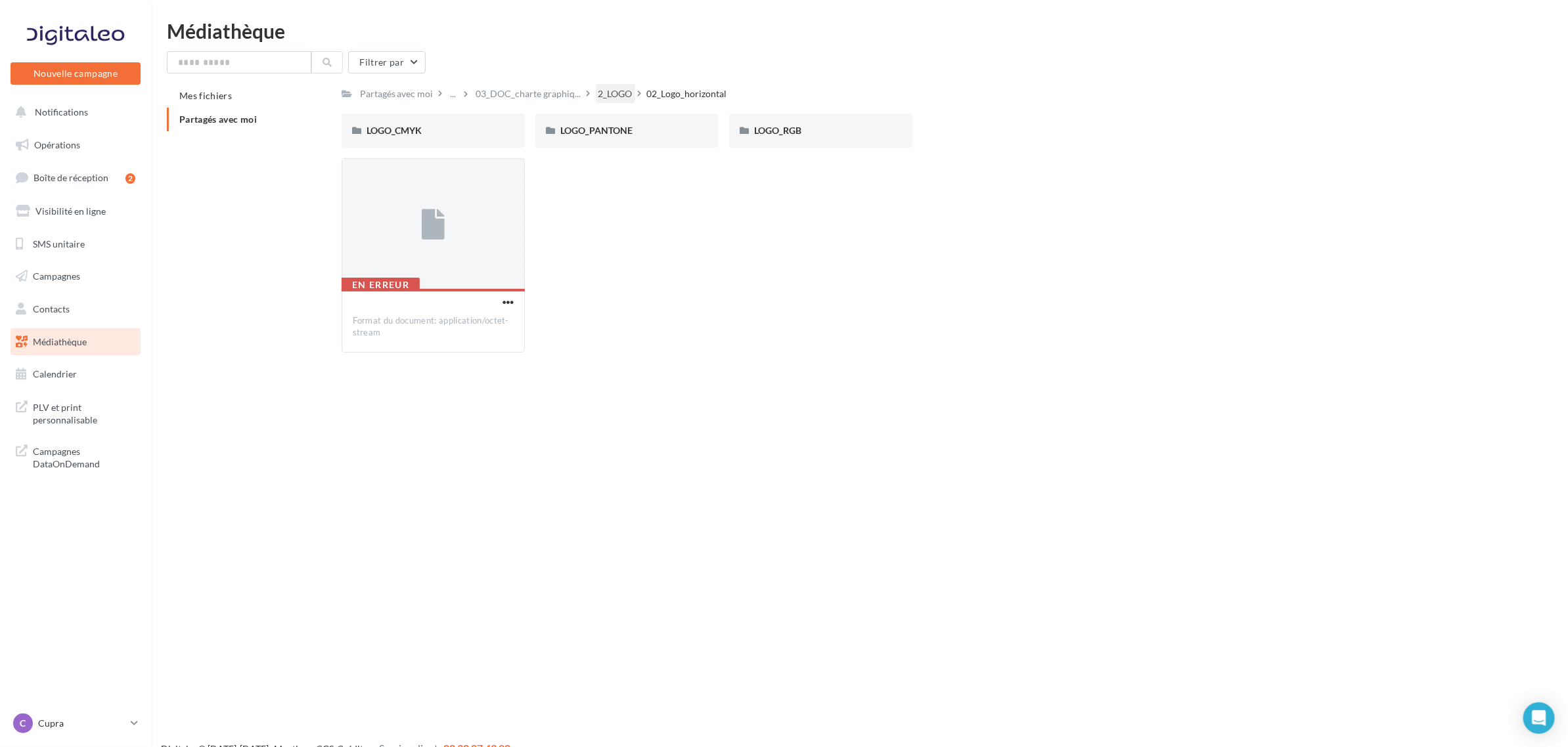
click at [607, 91] on div "2_LOGO" at bounding box center [615, 94] width 34 height 13
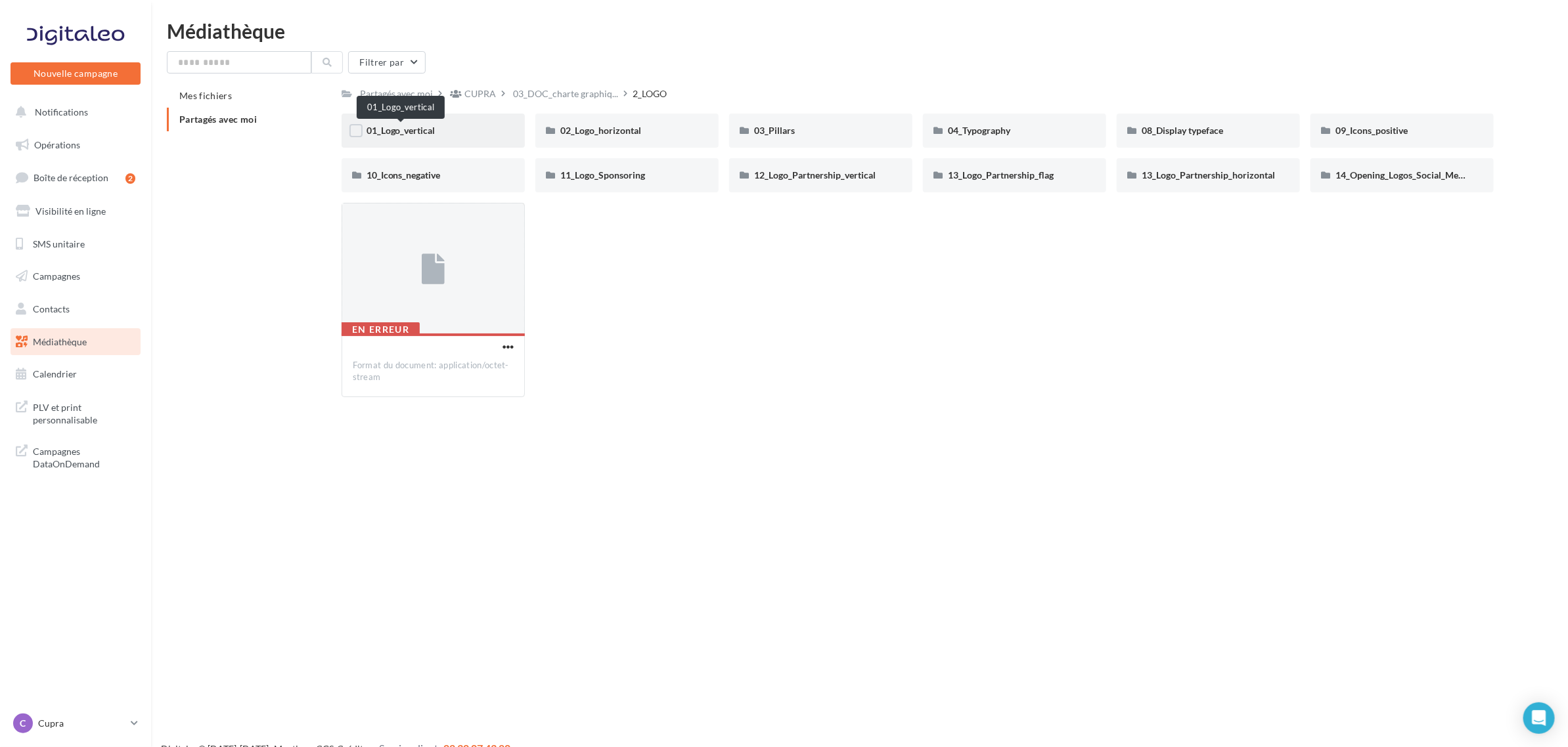
click at [433, 134] on span "01_Logo_vertical" at bounding box center [401, 130] width 69 height 11
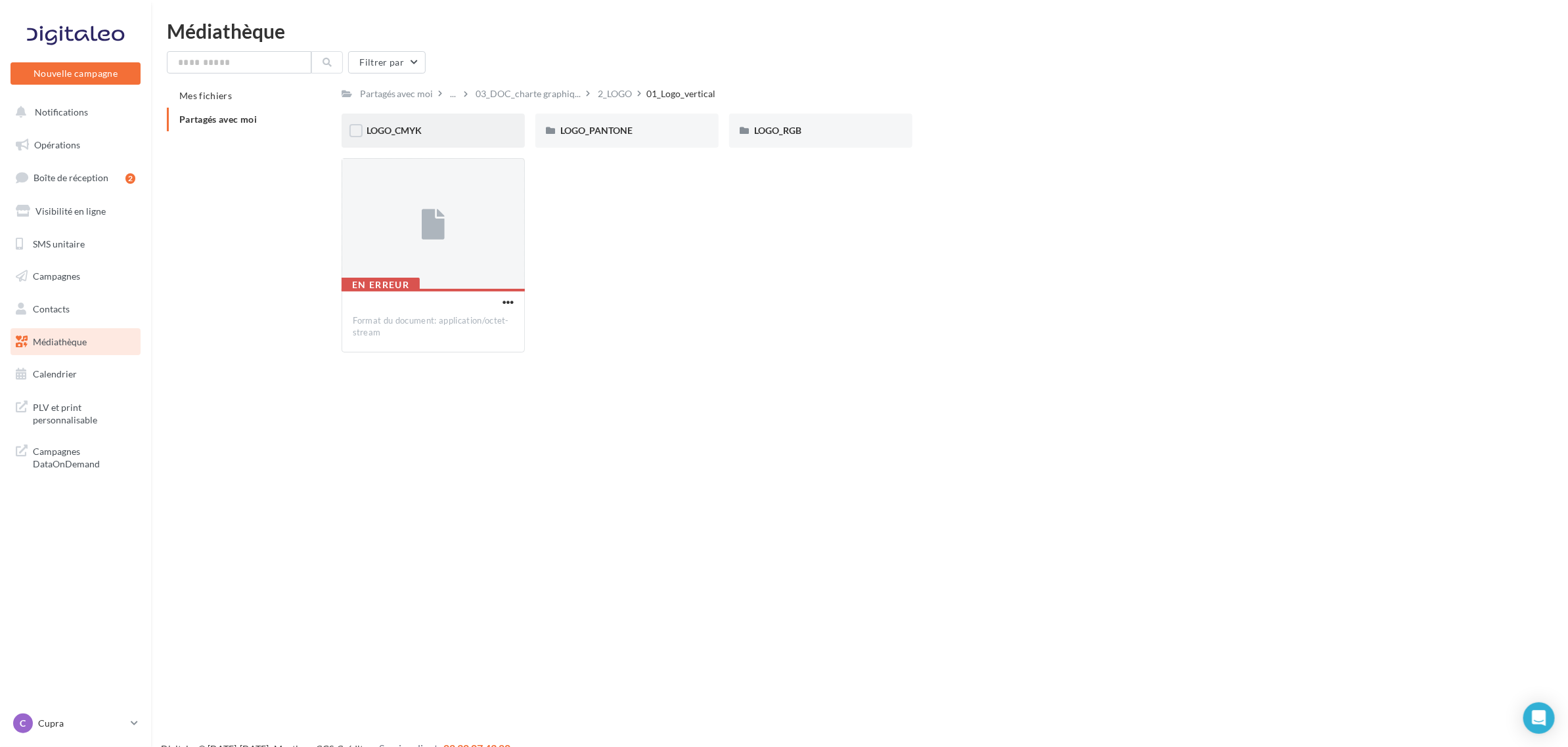
click at [443, 132] on div "LOGO_CMYK" at bounding box center [433, 131] width 133 height 13
click at [631, 135] on span "OXYGEN-WHITE" at bounding box center [596, 130] width 71 height 11
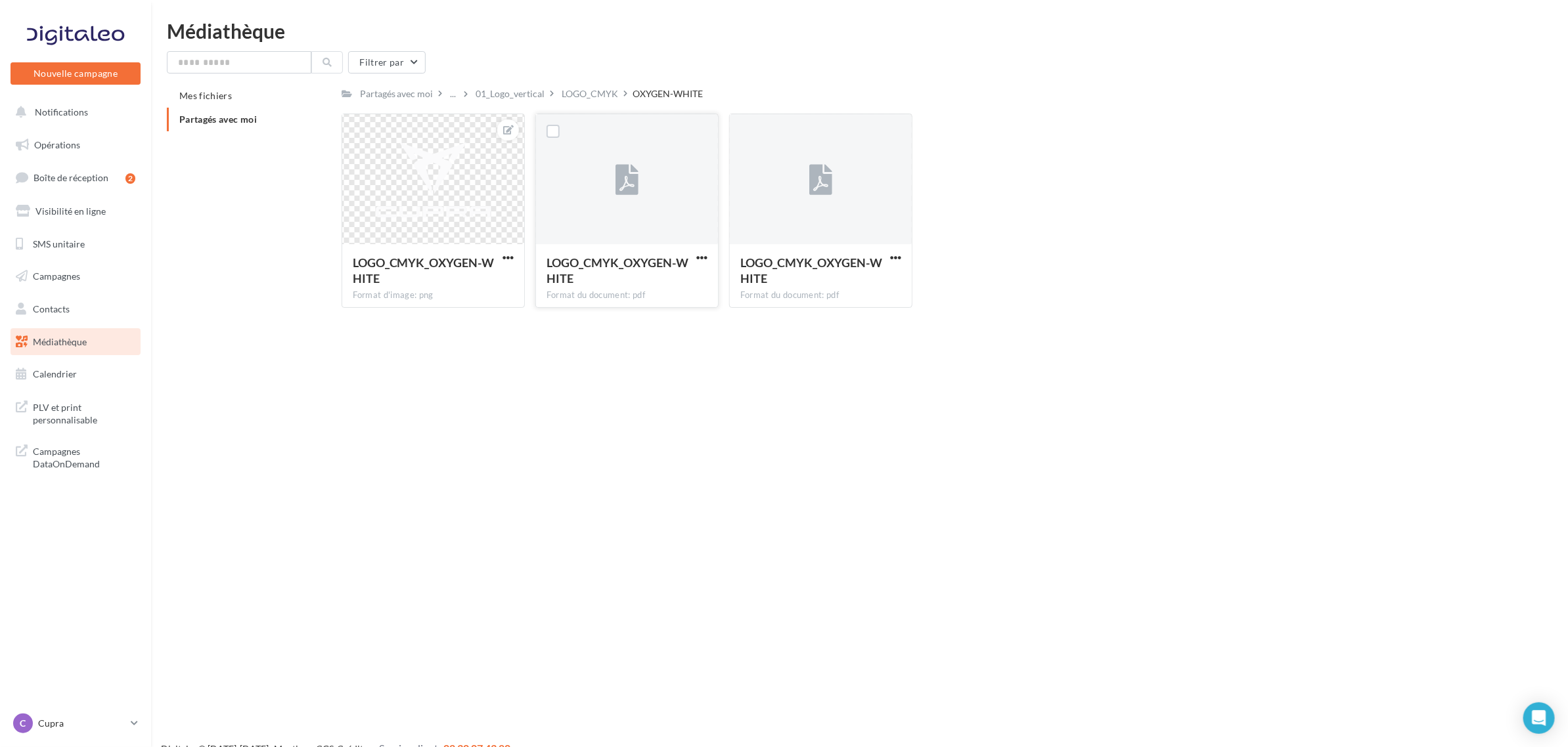
click at [708, 254] on button "button" at bounding box center [702, 259] width 16 height 13
click at [678, 279] on button "Télécharger" at bounding box center [644, 283] width 131 height 34
click at [256, 114] on span "Partagés avec moi" at bounding box center [218, 119] width 77 height 11
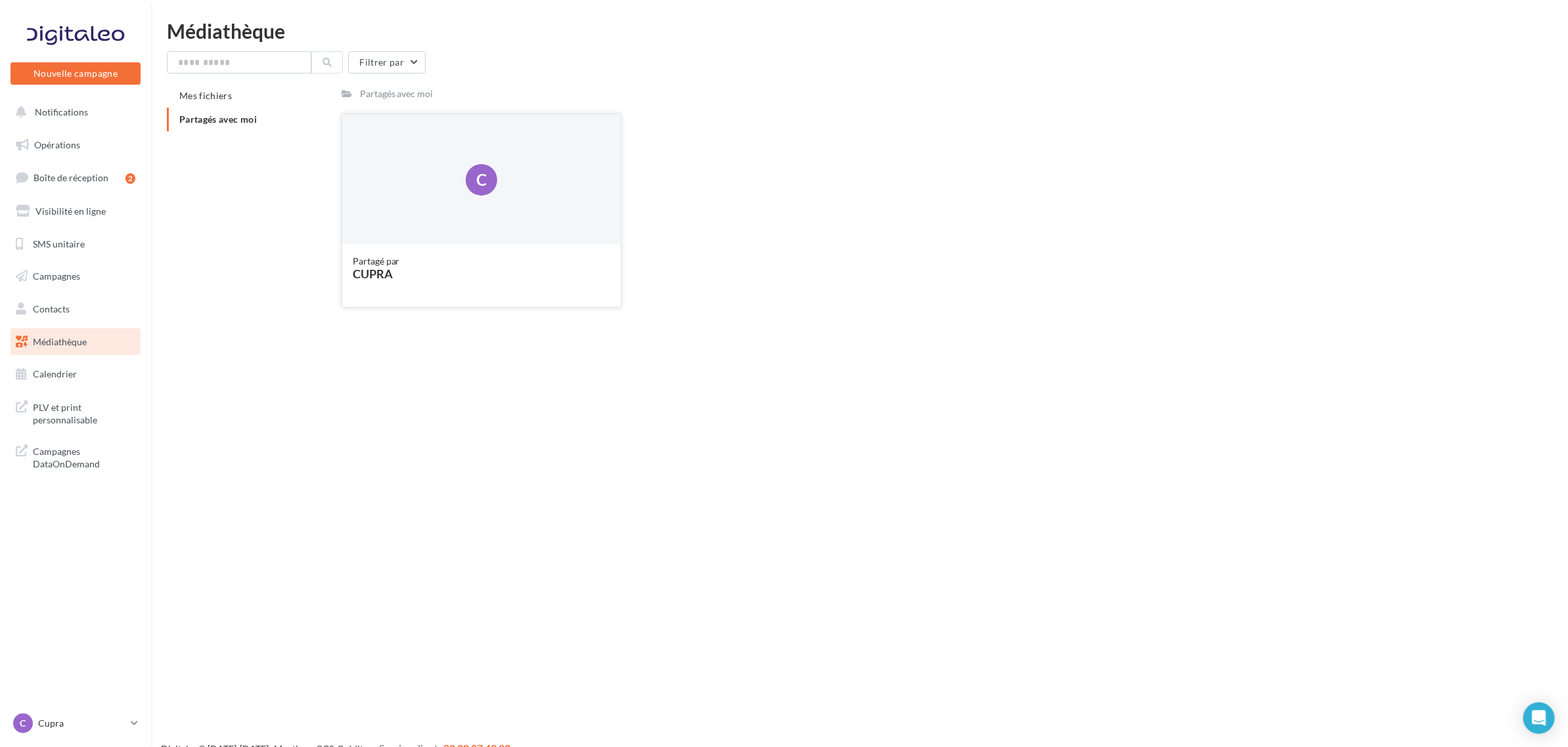
click at [451, 253] on div "Partagé par [PERSON_NAME]" at bounding box center [482, 275] width 279 height 62
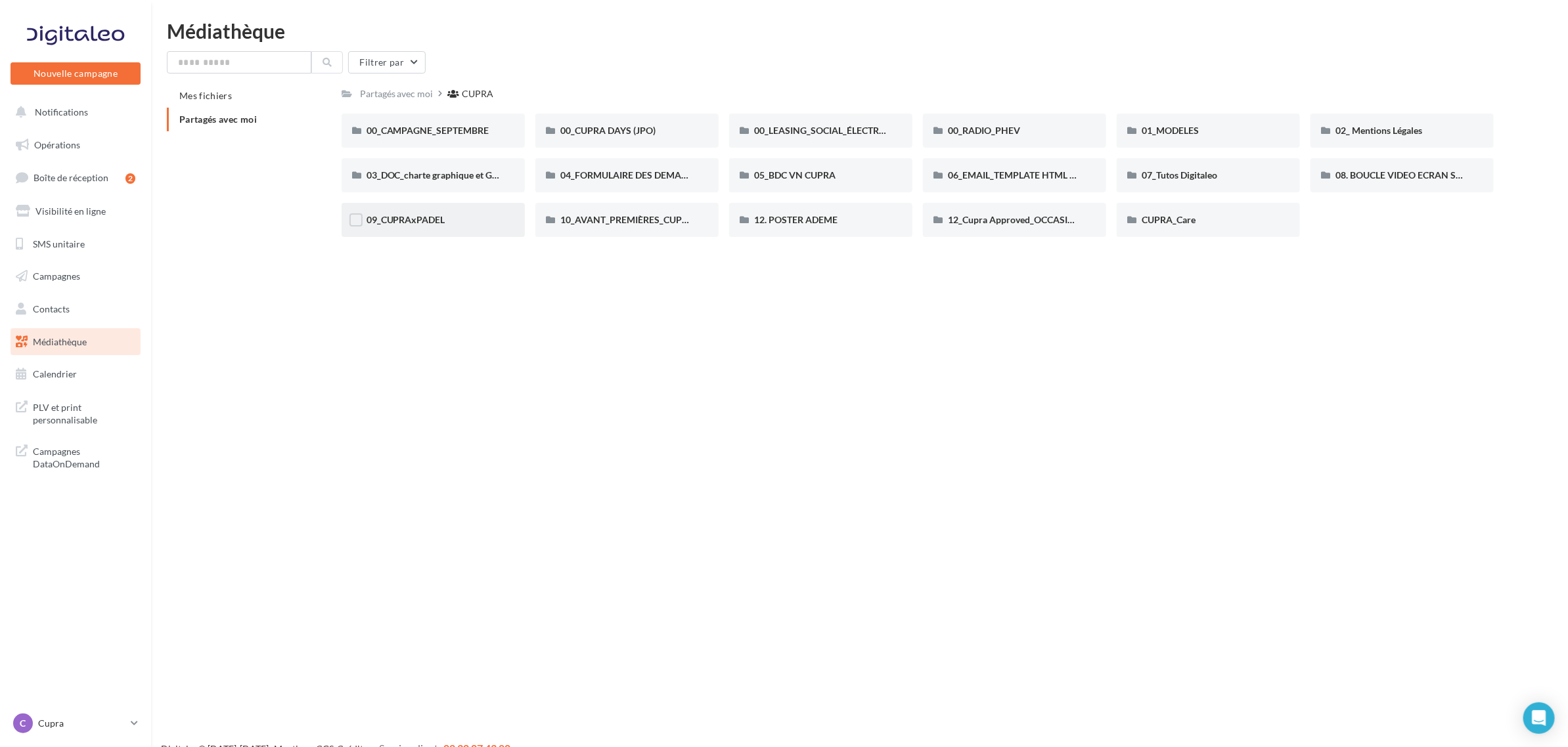
click at [441, 225] on div "09_CUPRAxPADEL" at bounding box center [433, 220] width 133 height 13
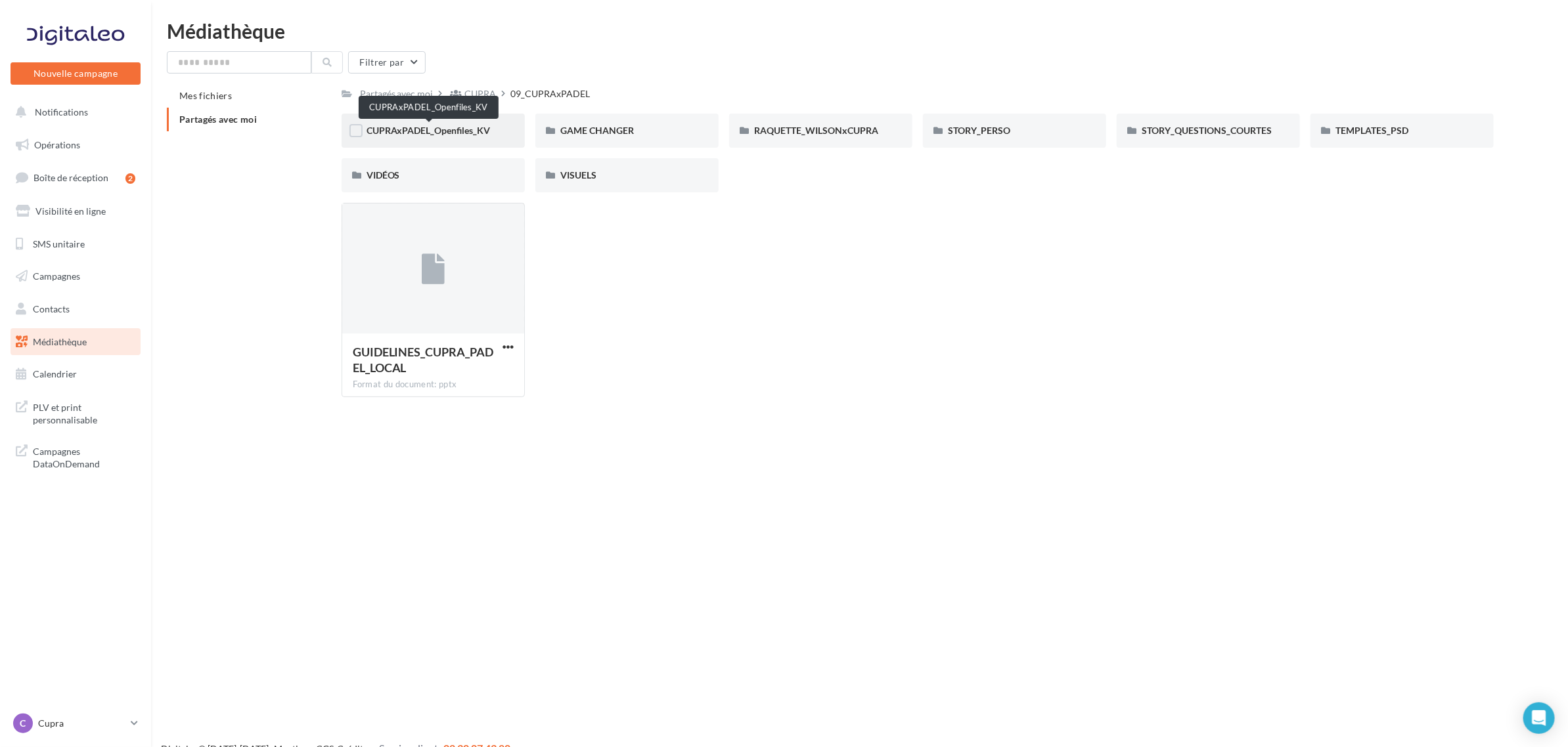
click at [451, 128] on span "CUPRAxPADEL_Openfiles_KV" at bounding box center [428, 130] width 124 height 11
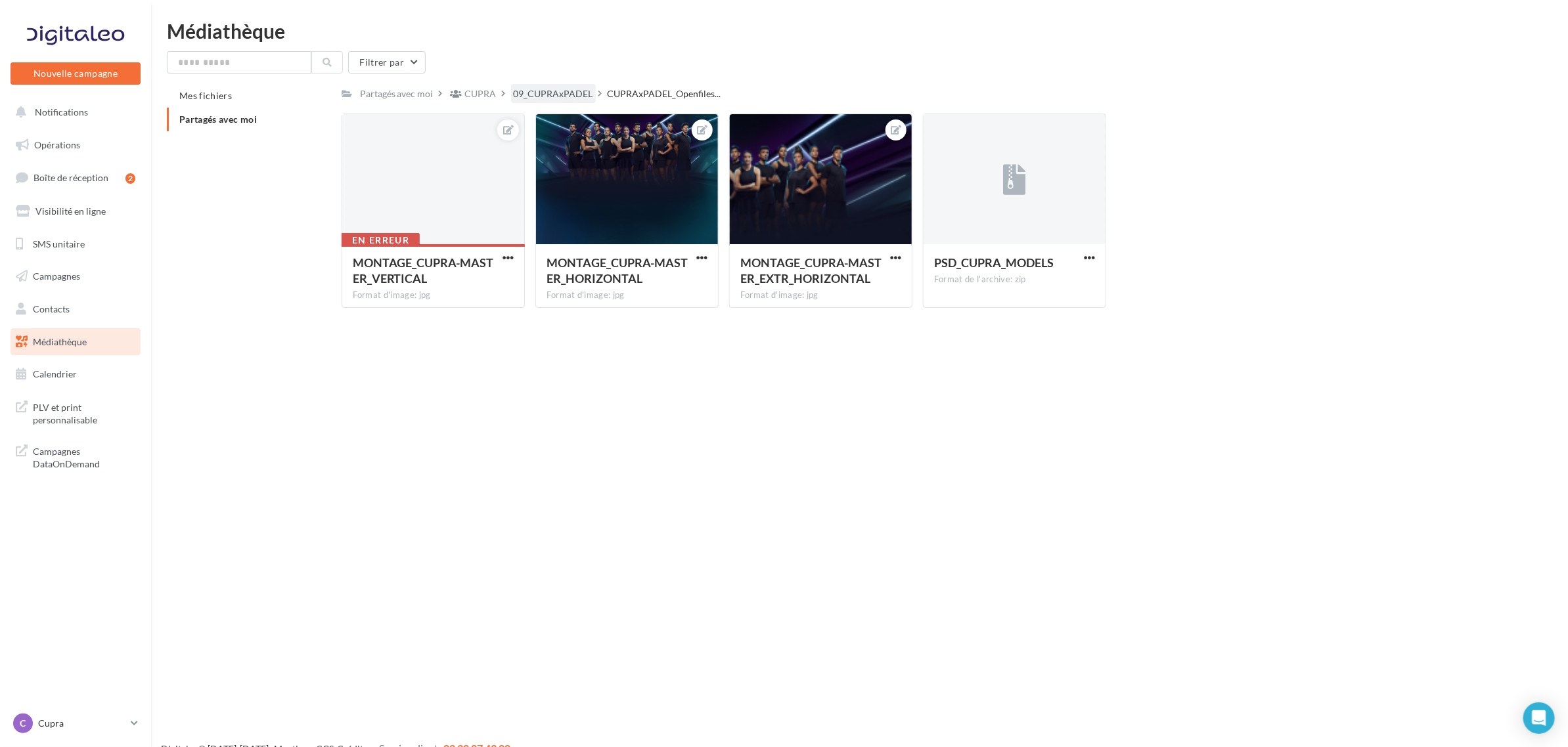
click at [563, 94] on div "09_CUPRAxPADEL" at bounding box center [554, 94] width 79 height 13
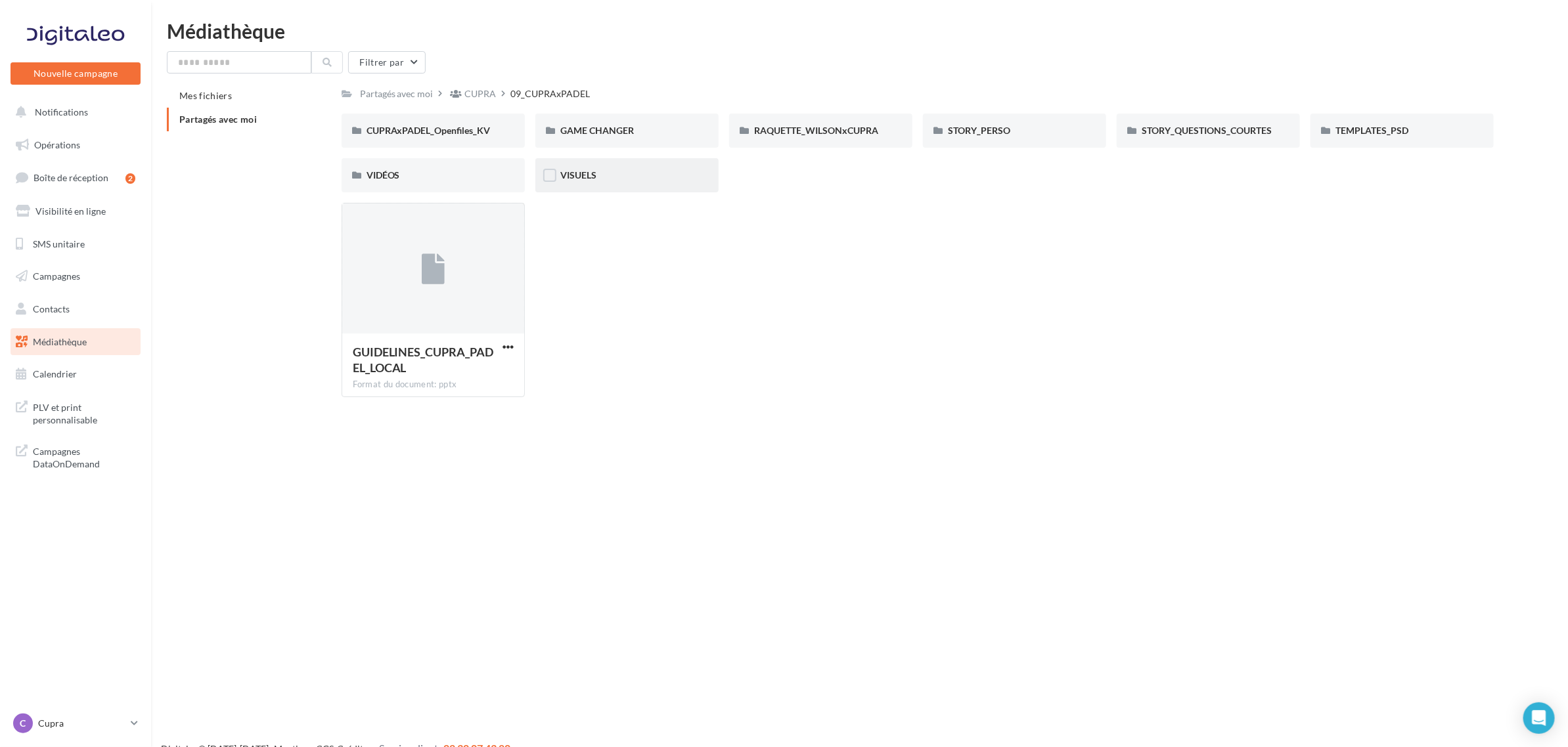
click at [628, 182] on div "VISUELS" at bounding box center [627, 175] width 183 height 34
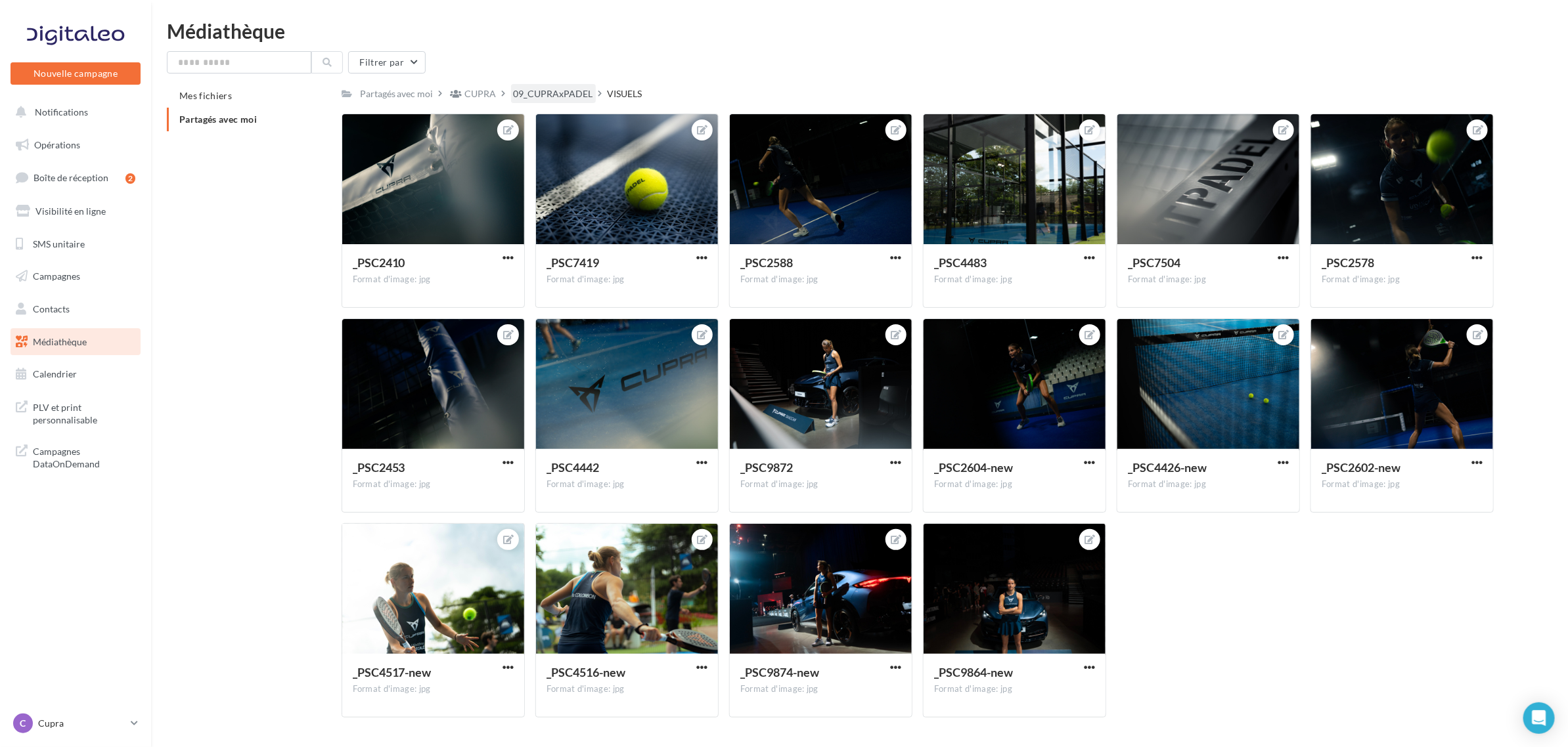
click at [552, 96] on div "09_CUPRAxPADEL" at bounding box center [554, 94] width 79 height 13
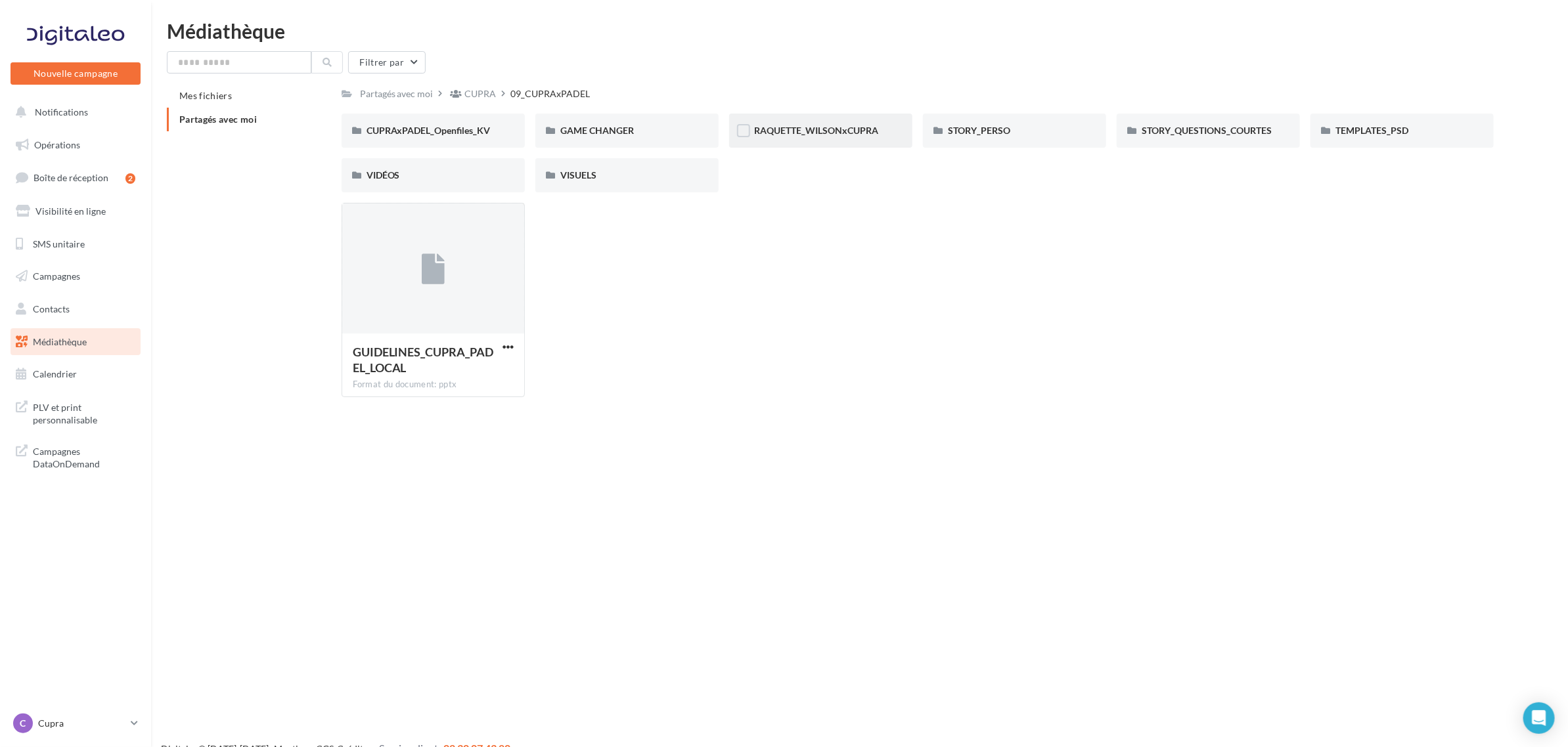
click at [809, 139] on div "RAQUETTE_WILSONxCUPRA" at bounding box center [821, 130] width 183 height 34
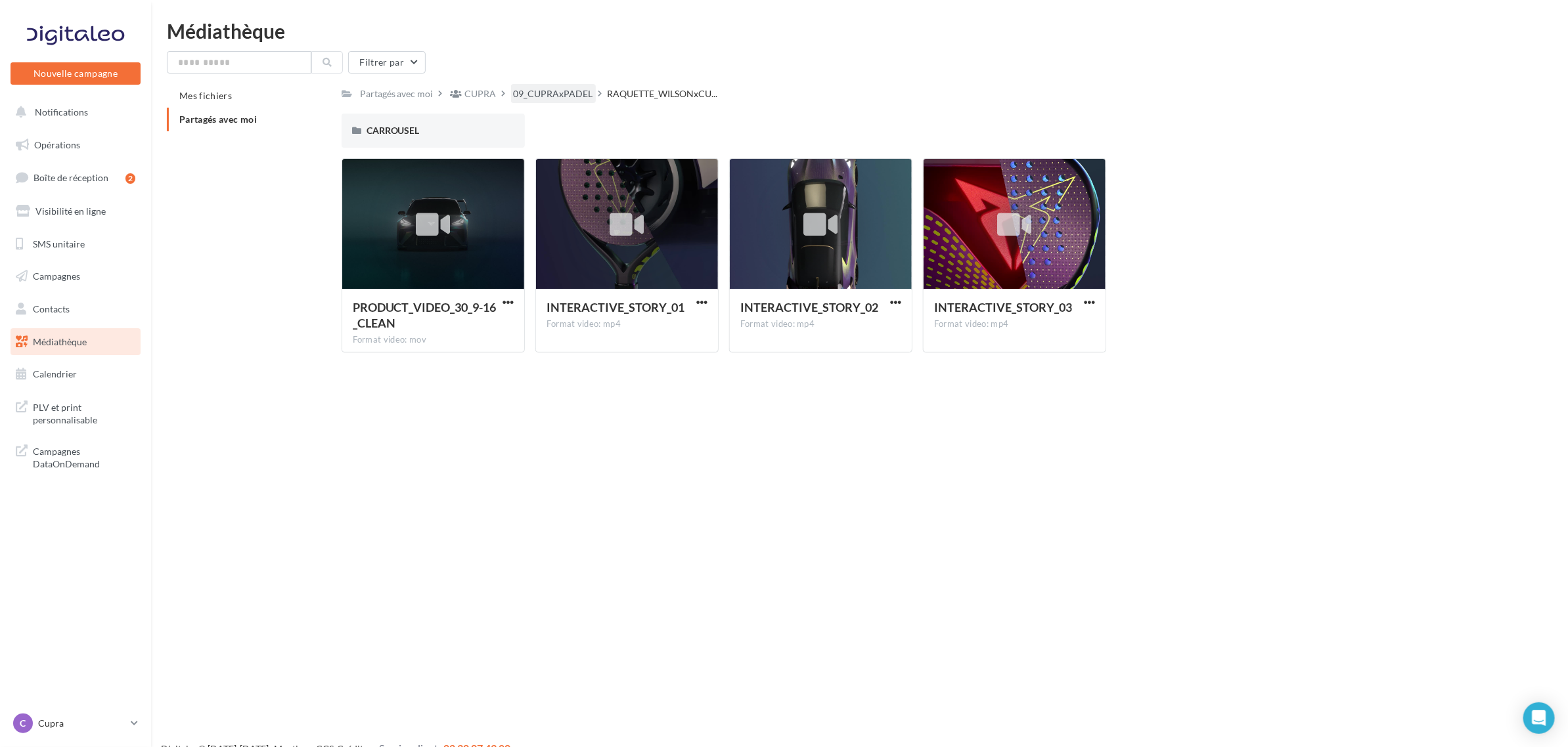
click at [570, 102] on div "09_CUPRAxPADEL" at bounding box center [554, 93] width 85 height 19
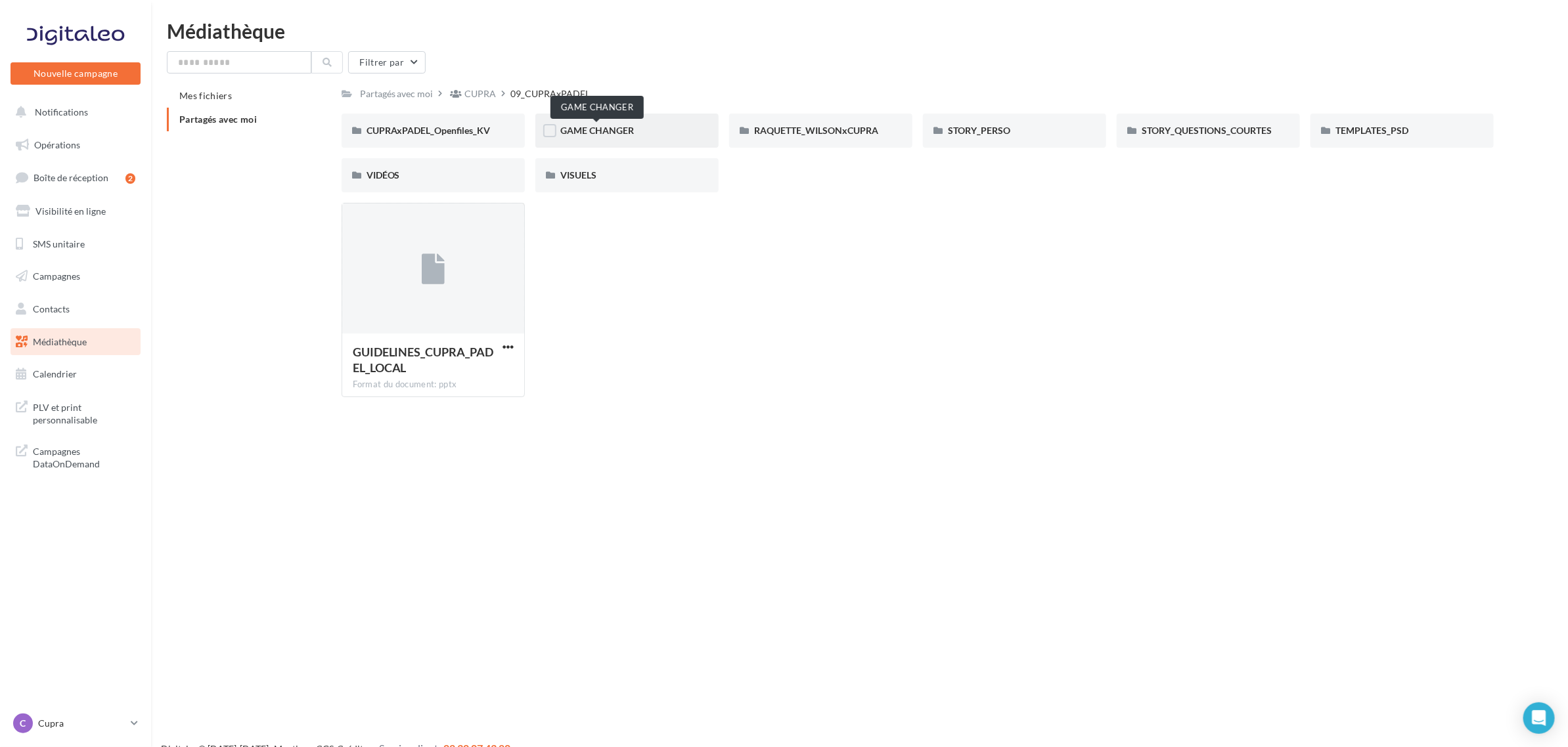
click at [583, 125] on span "GAME CHANGER" at bounding box center [597, 130] width 73 height 11
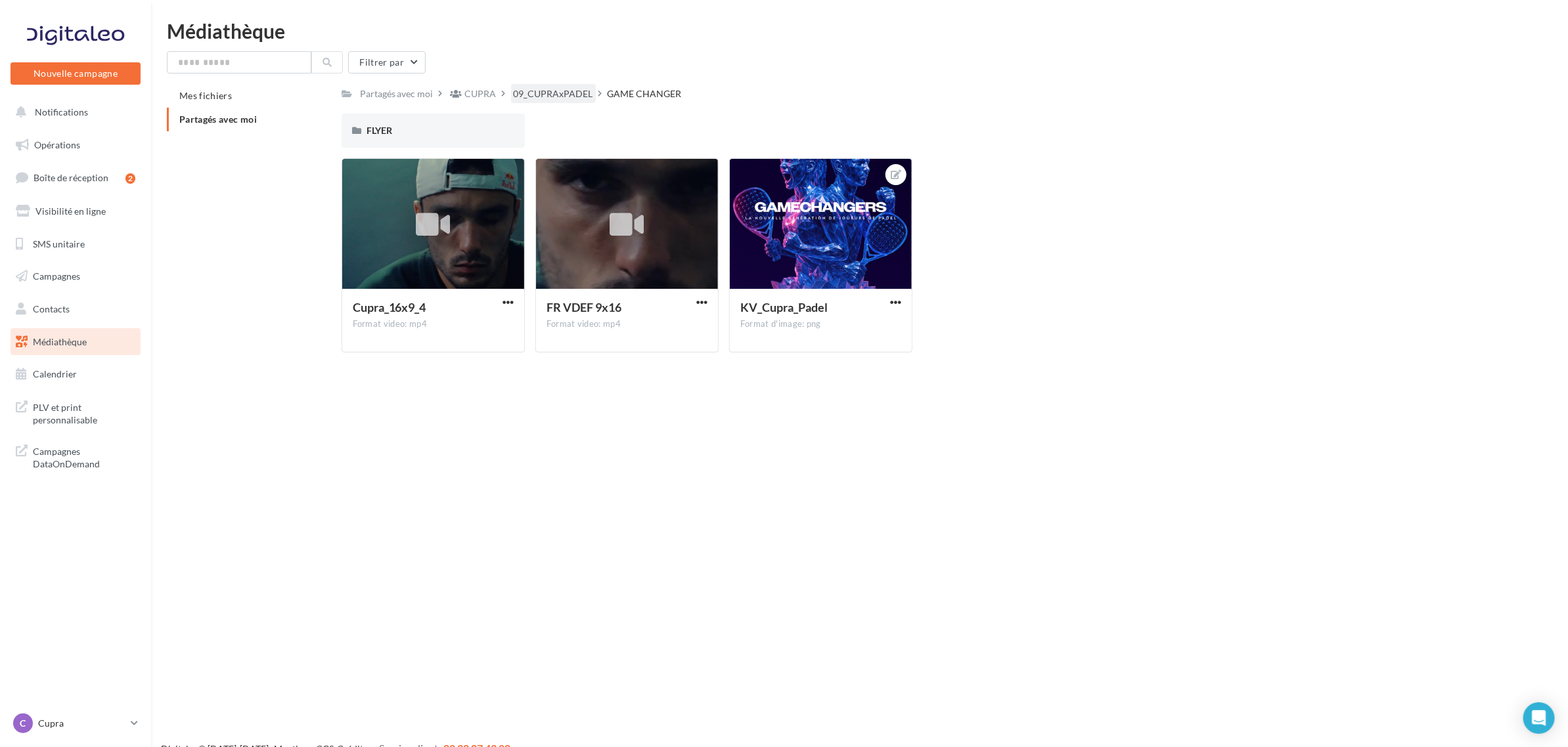
click at [557, 99] on div "09_CUPRAxPADEL" at bounding box center [554, 94] width 79 height 13
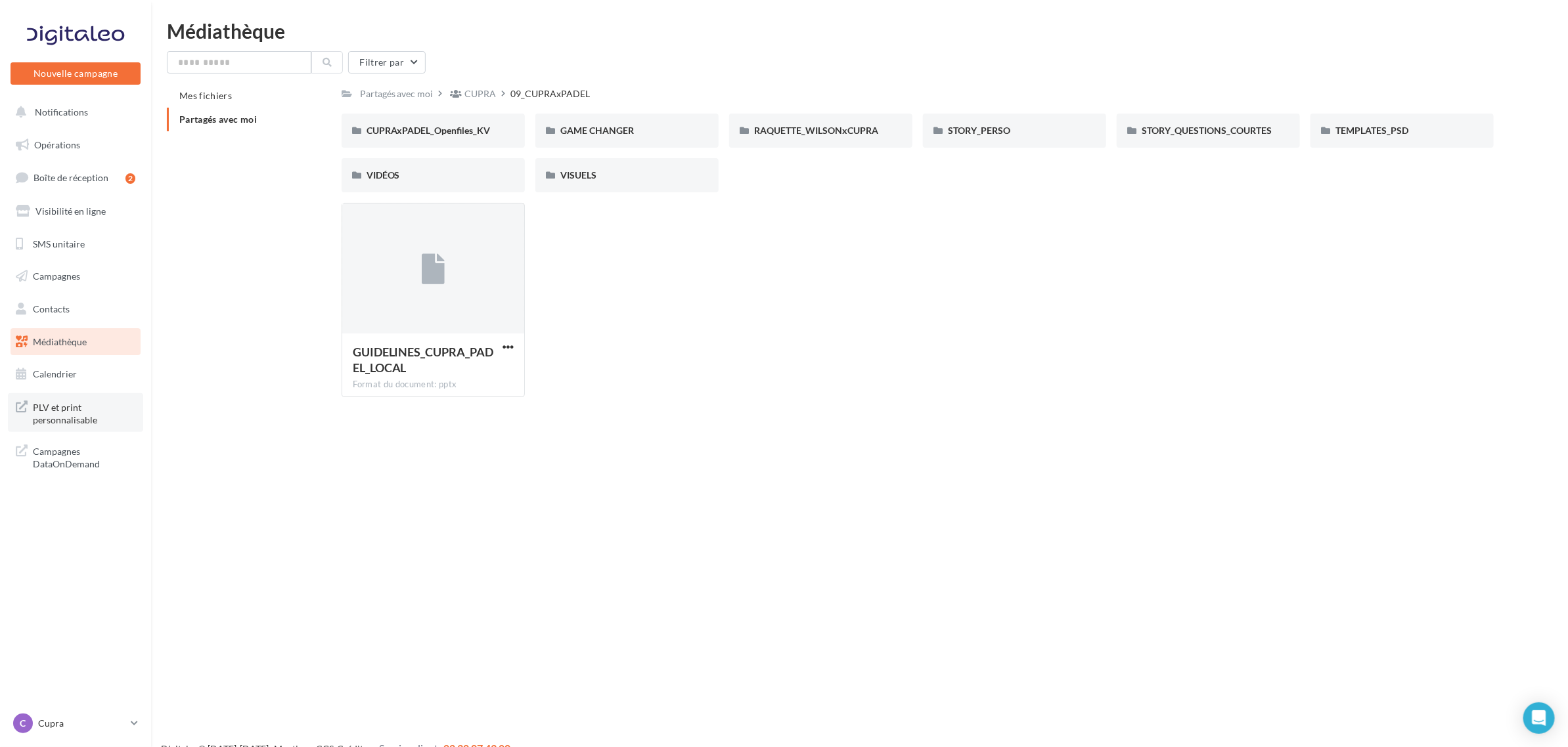
click at [68, 422] on span "PLV et print personnalisable" at bounding box center [84, 413] width 102 height 28
click at [82, 727] on p "Cupra" at bounding box center [82, 723] width 87 height 13
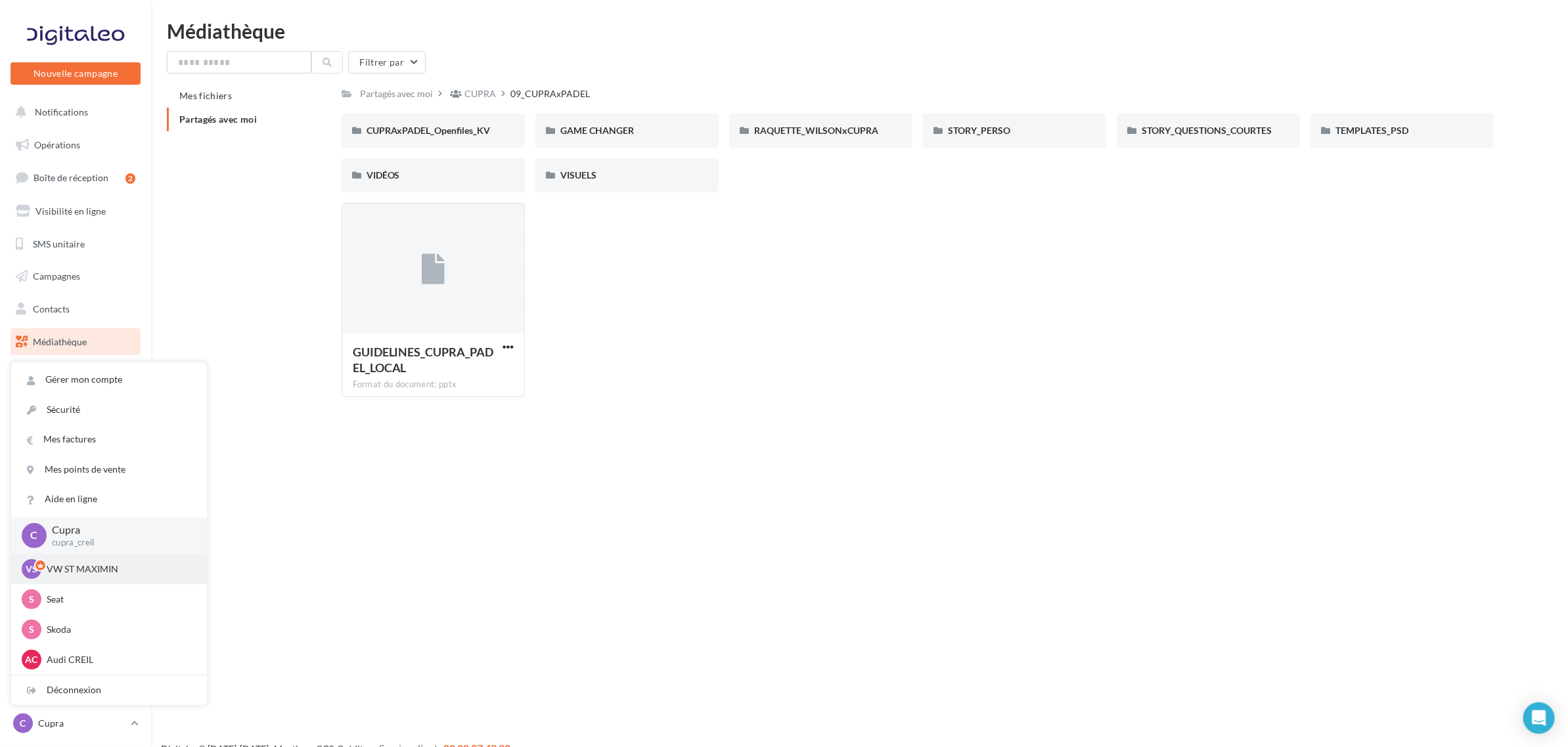
click at [82, 572] on p "VW ST MAXIMIN" at bounding box center [118, 569] width 145 height 13
